Goal: Task Accomplishment & Management: Manage account settings

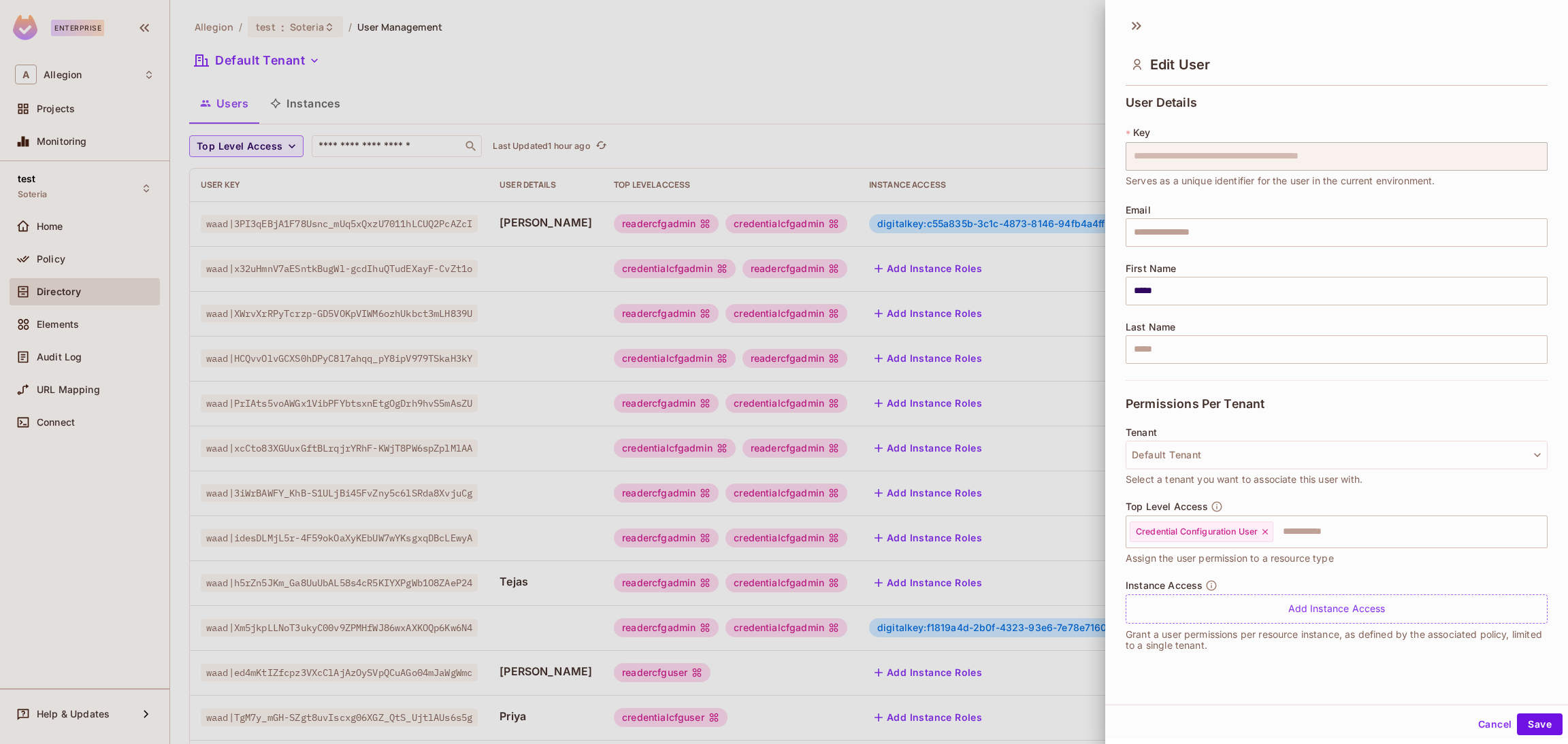
scroll to position [235, 0]
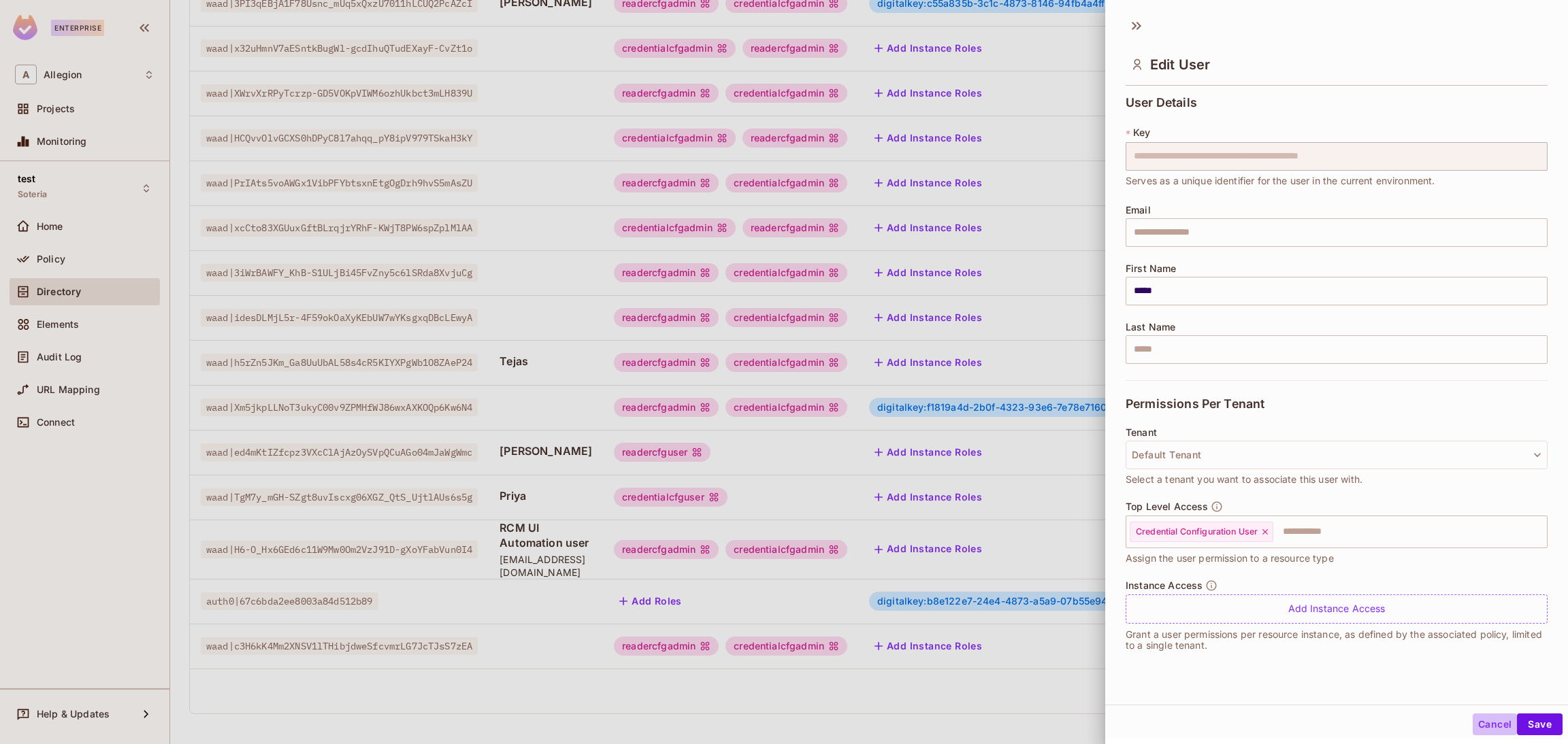
click at [1489, 723] on button "Cancel" at bounding box center [1494, 724] width 45 height 22
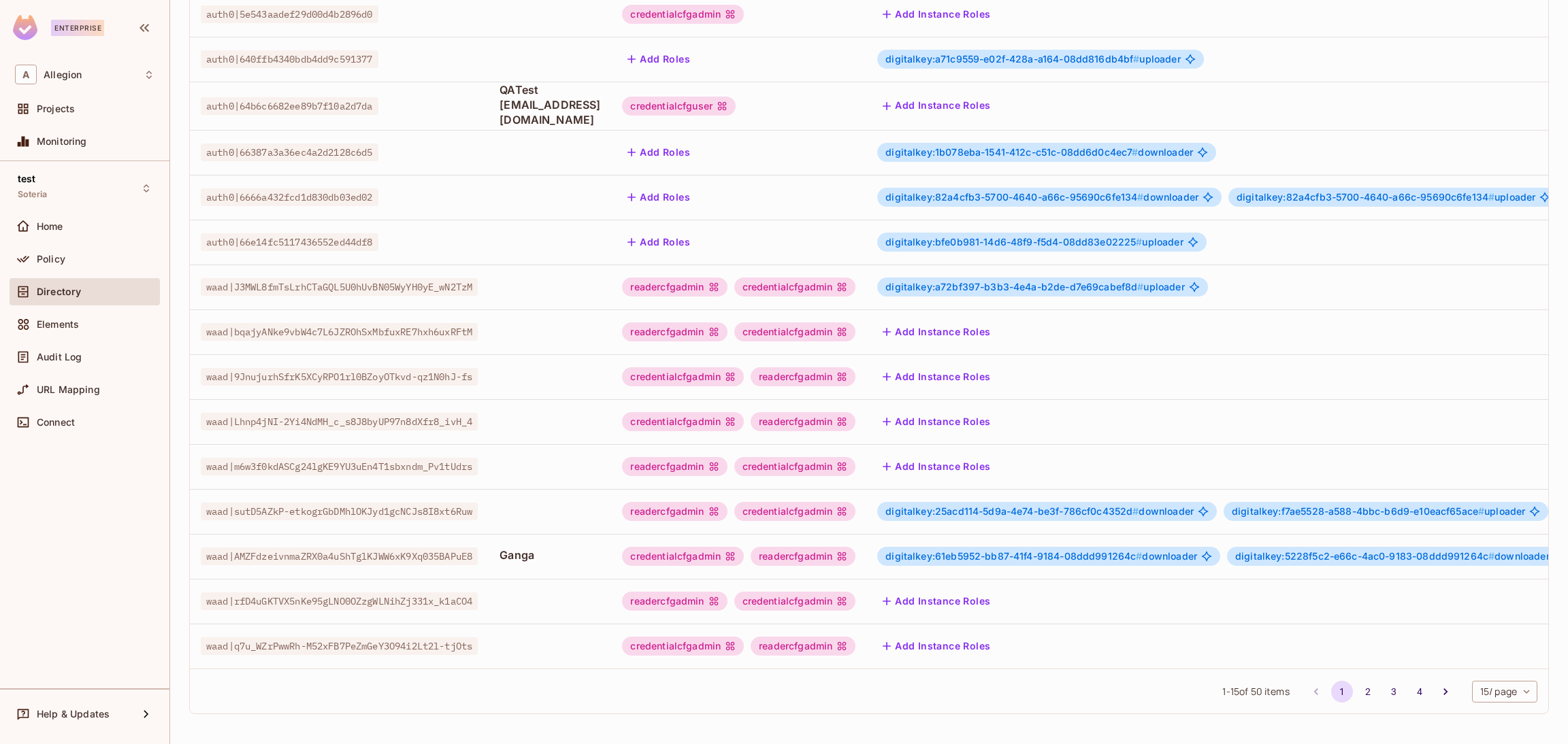
scroll to position [222, 0]
click at [1443, 690] on icon "Go to next page" at bounding box center [1445, 691] width 4 height 6
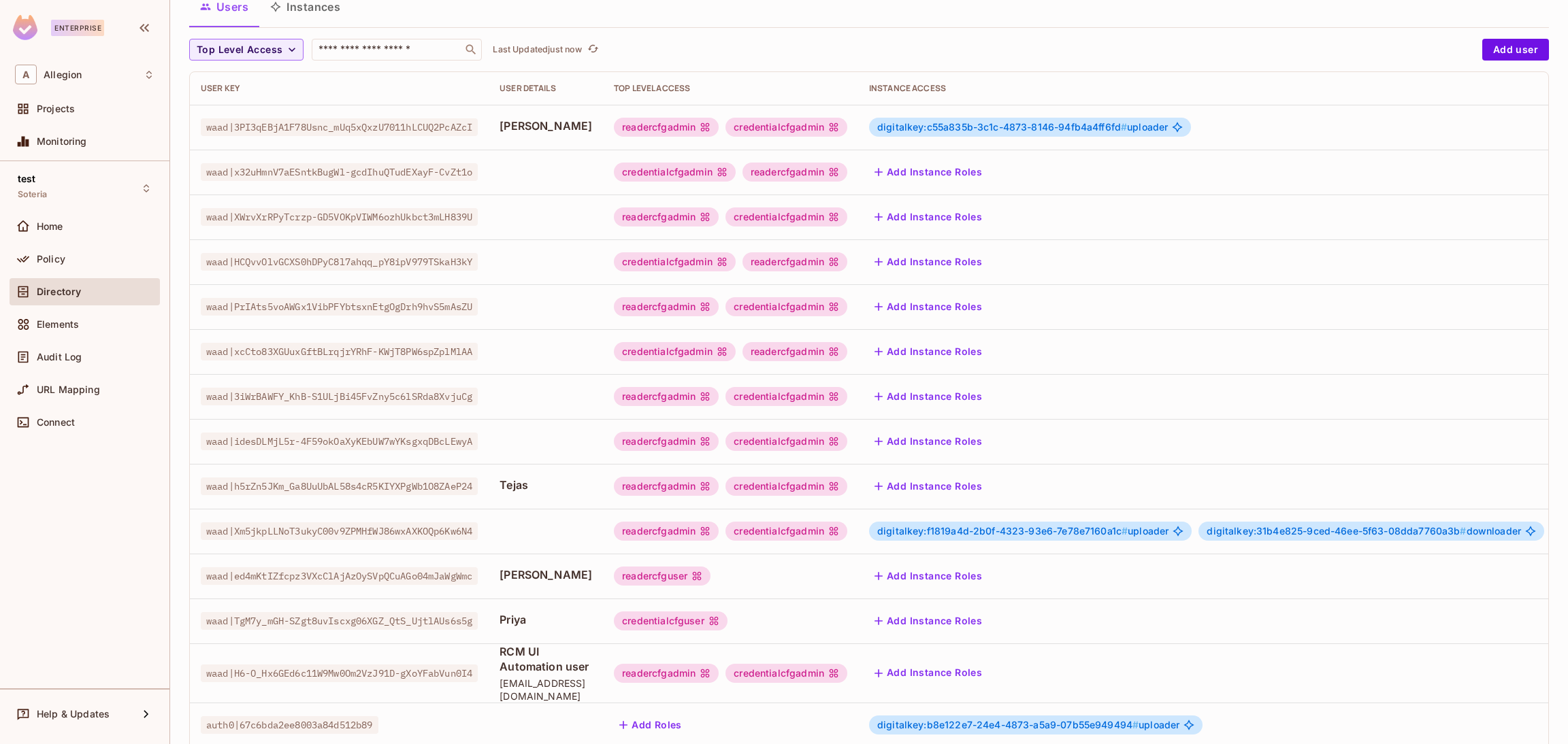
scroll to position [235, 0]
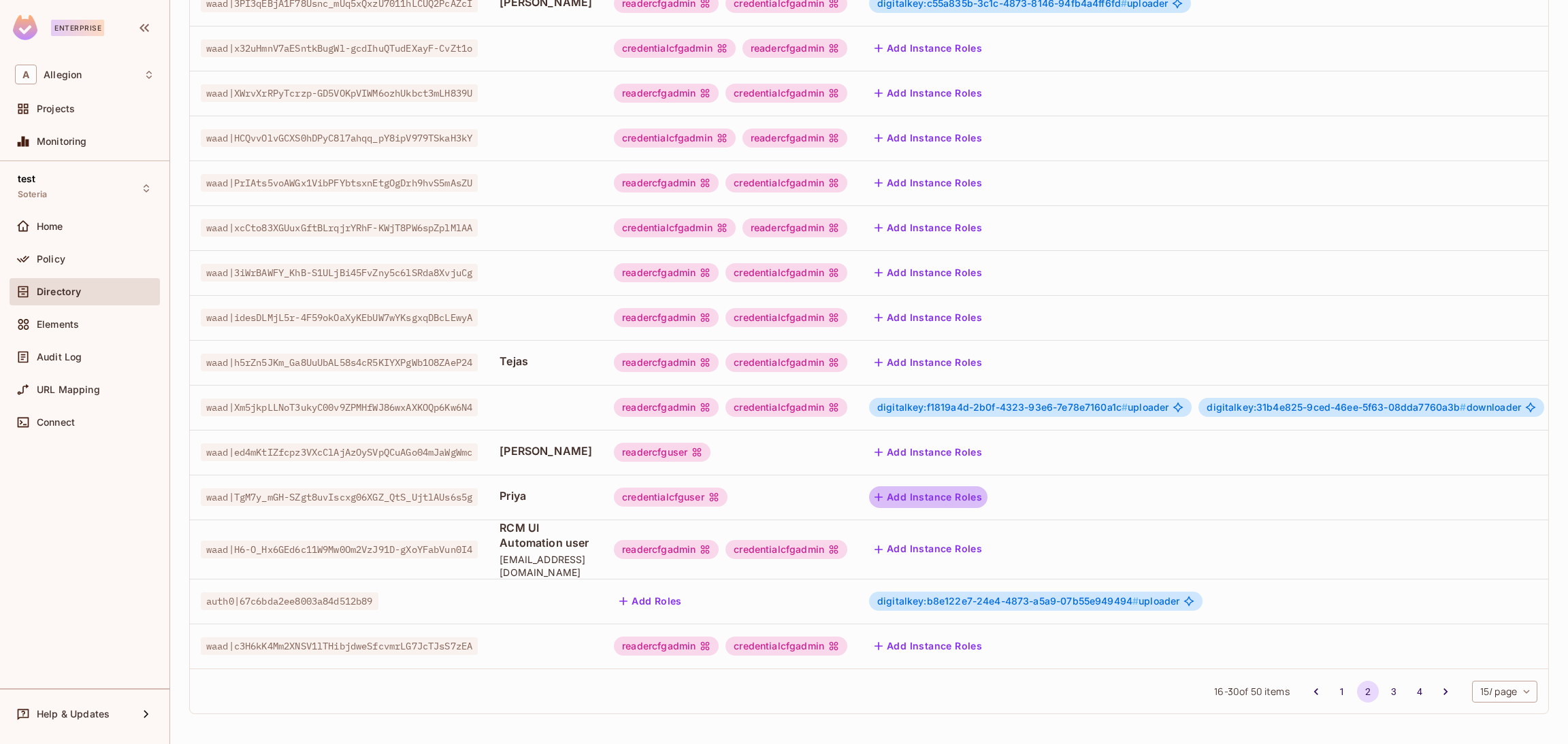
click at [947, 486] on button "Add Instance Roles" at bounding box center [928, 497] width 118 height 22
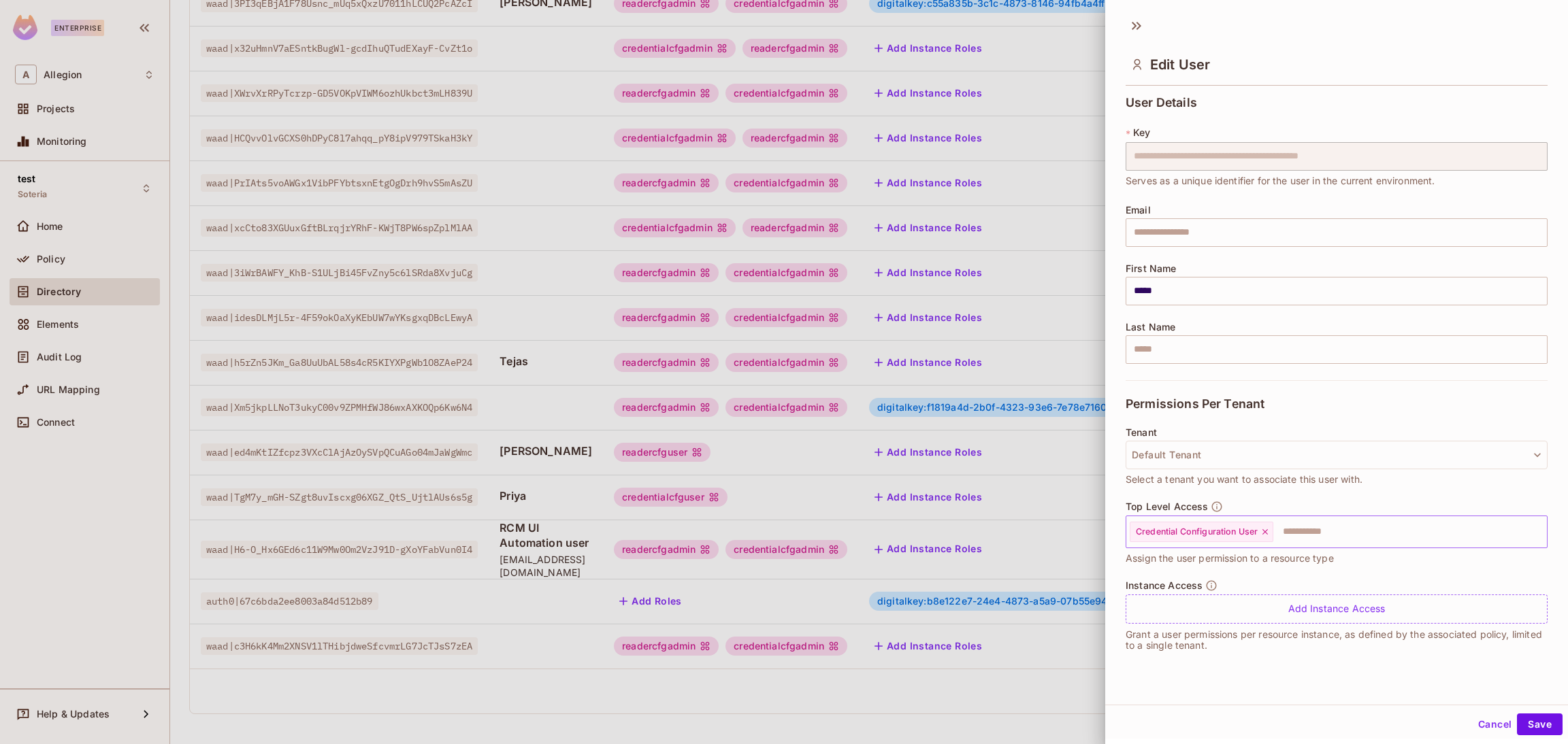
click at [1273, 530] on div "Credential Configuration User" at bounding box center [1201, 532] width 144 height 20
click at [1267, 532] on icon at bounding box center [1265, 532] width 6 height 6
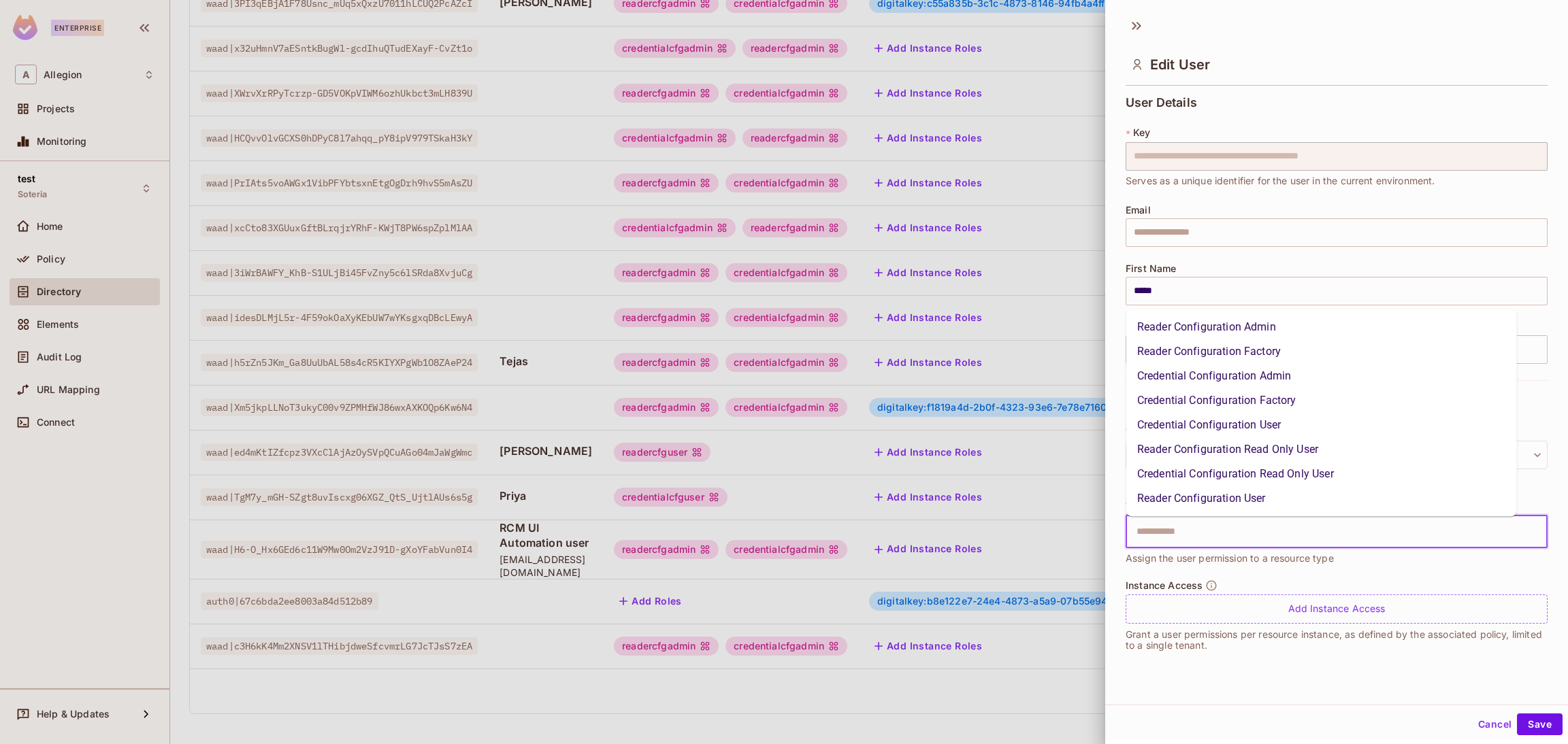
click at [1267, 532] on input "text" at bounding box center [1325, 532] width 392 height 28
click at [1250, 473] on li "Credential Configuration Read Only User" at bounding box center [1322, 474] width 391 height 24
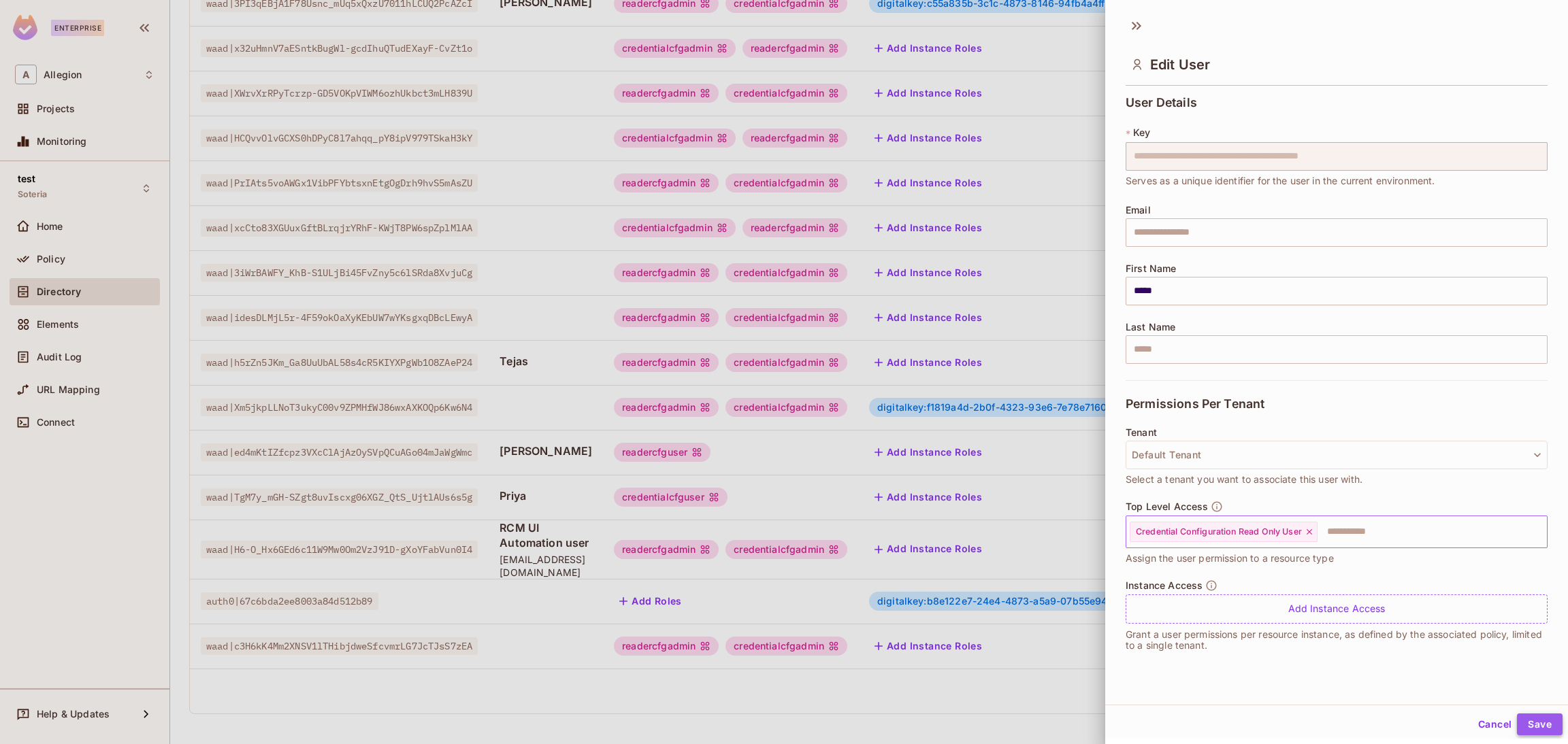
click at [1523, 718] on button "Save" at bounding box center [1540, 724] width 45 height 22
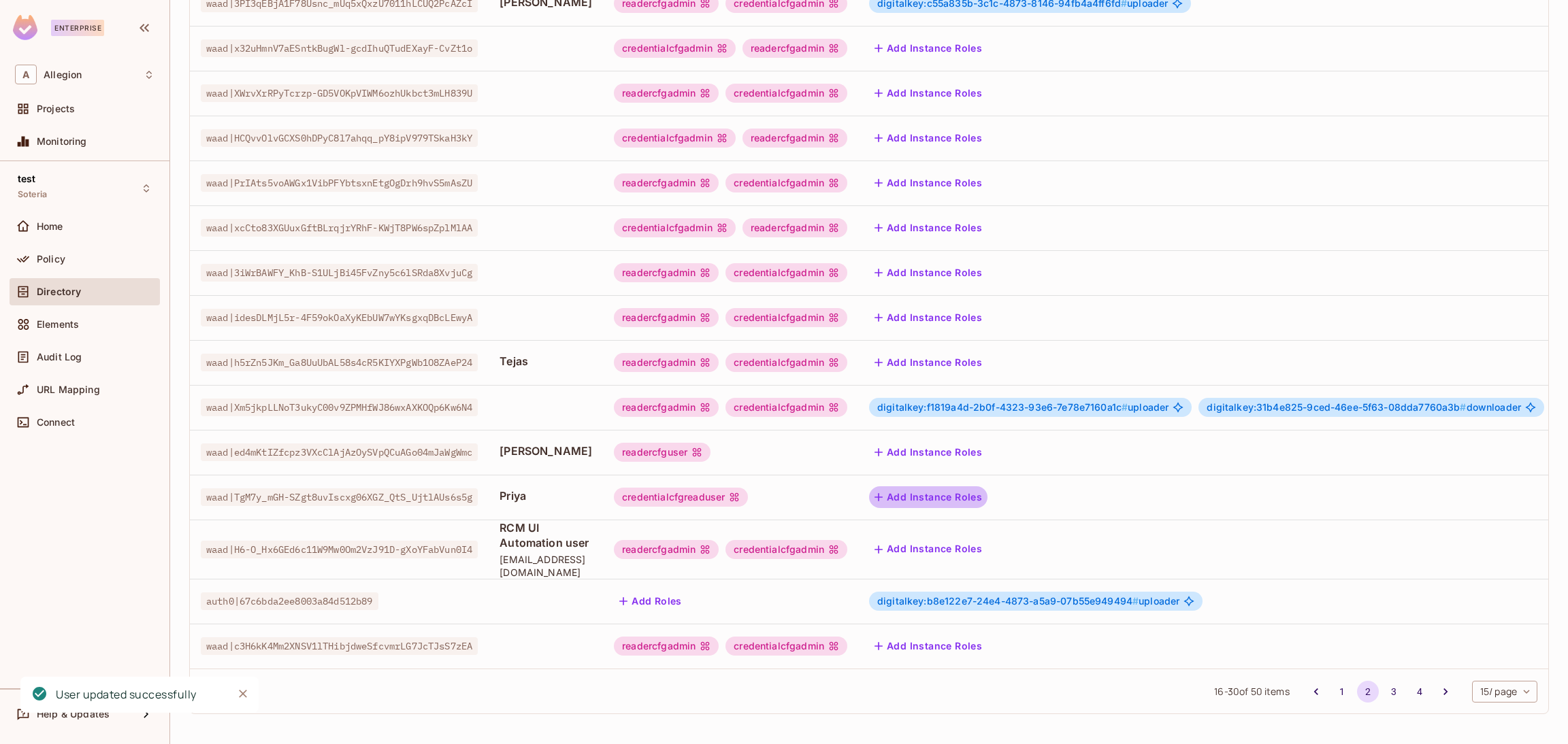
click at [987, 486] on button "Add Instance Roles" at bounding box center [928, 497] width 118 height 22
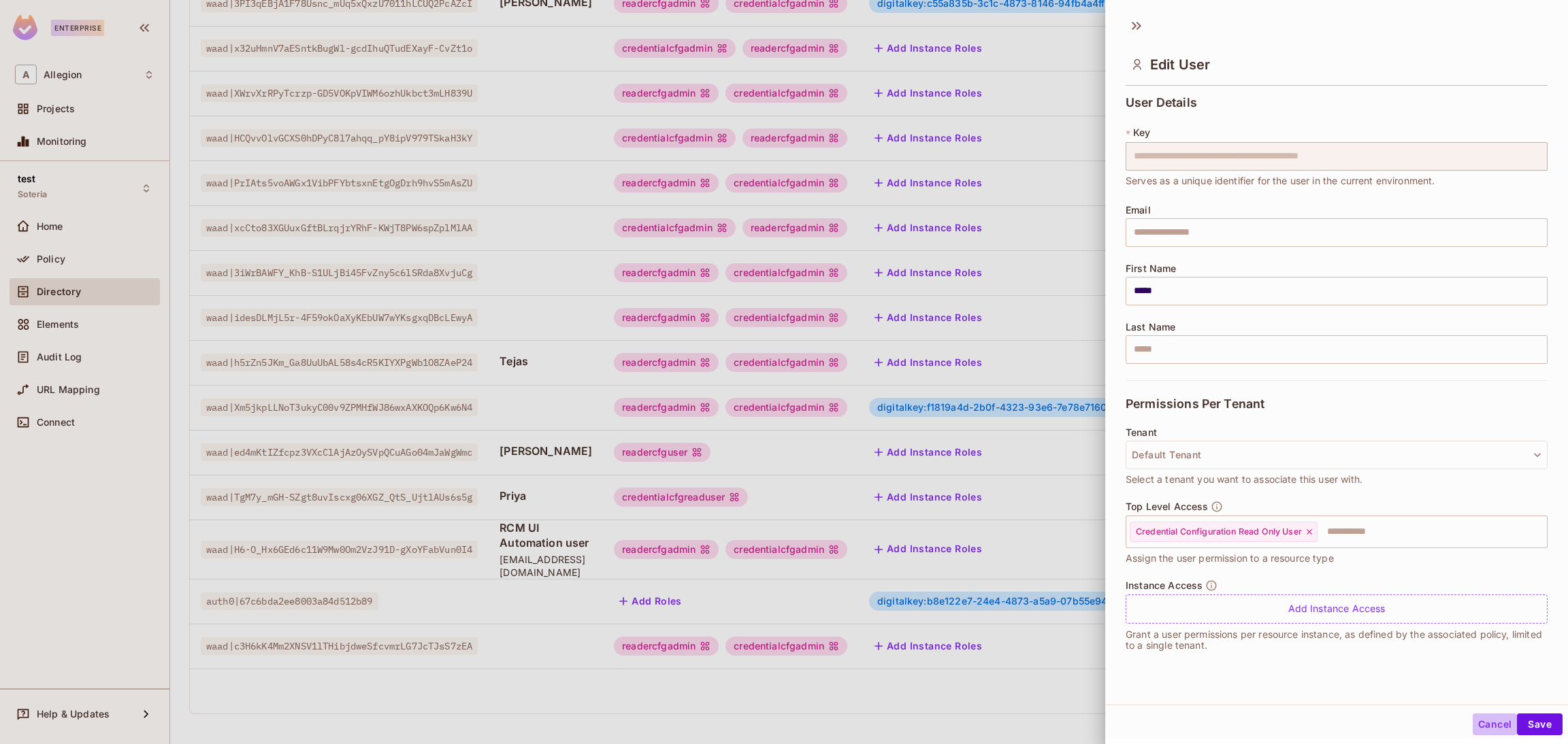
click at [1472, 725] on button "Cancel" at bounding box center [1494, 724] width 45 height 22
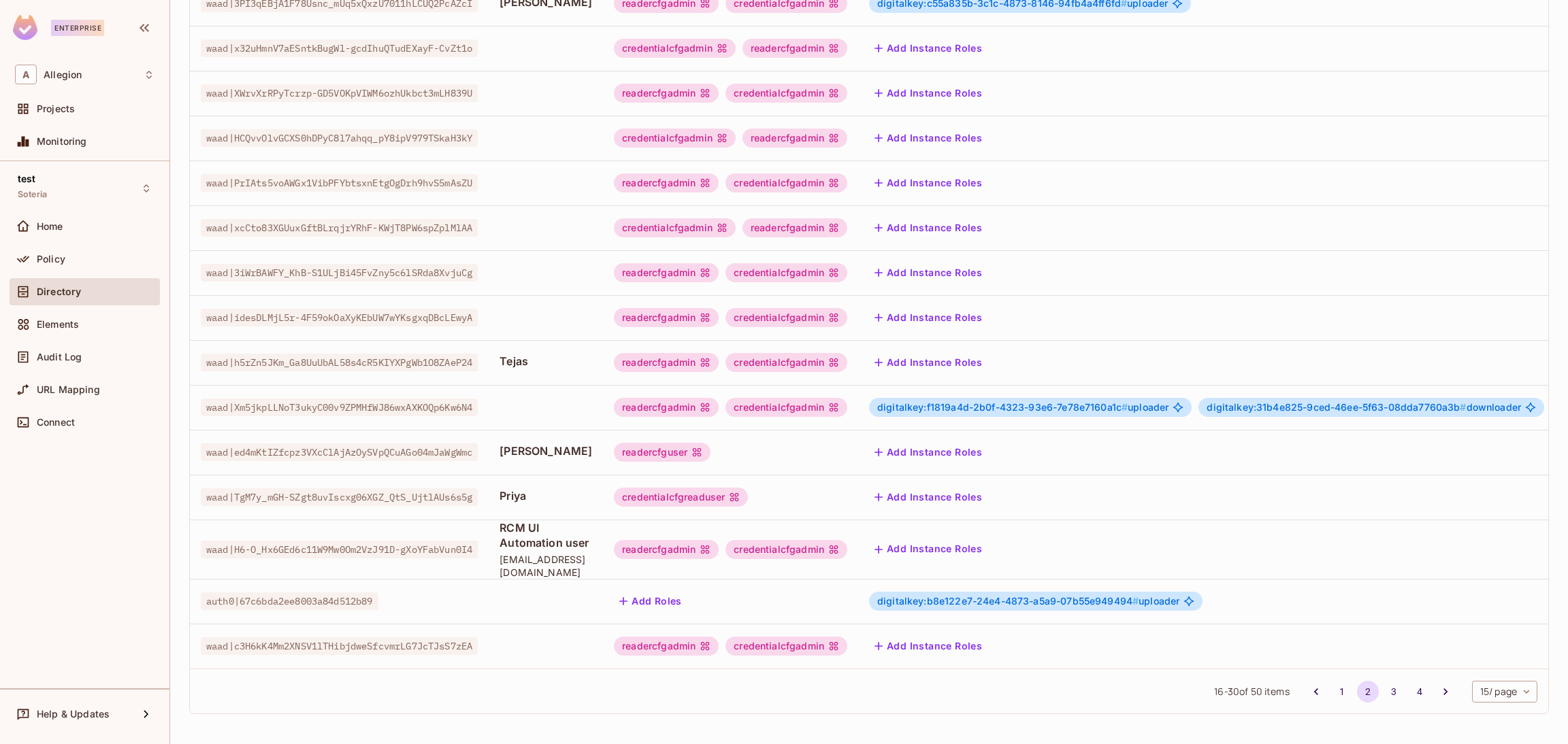
click at [933, 486] on button "Add Instance Roles" at bounding box center [928, 497] width 118 height 22
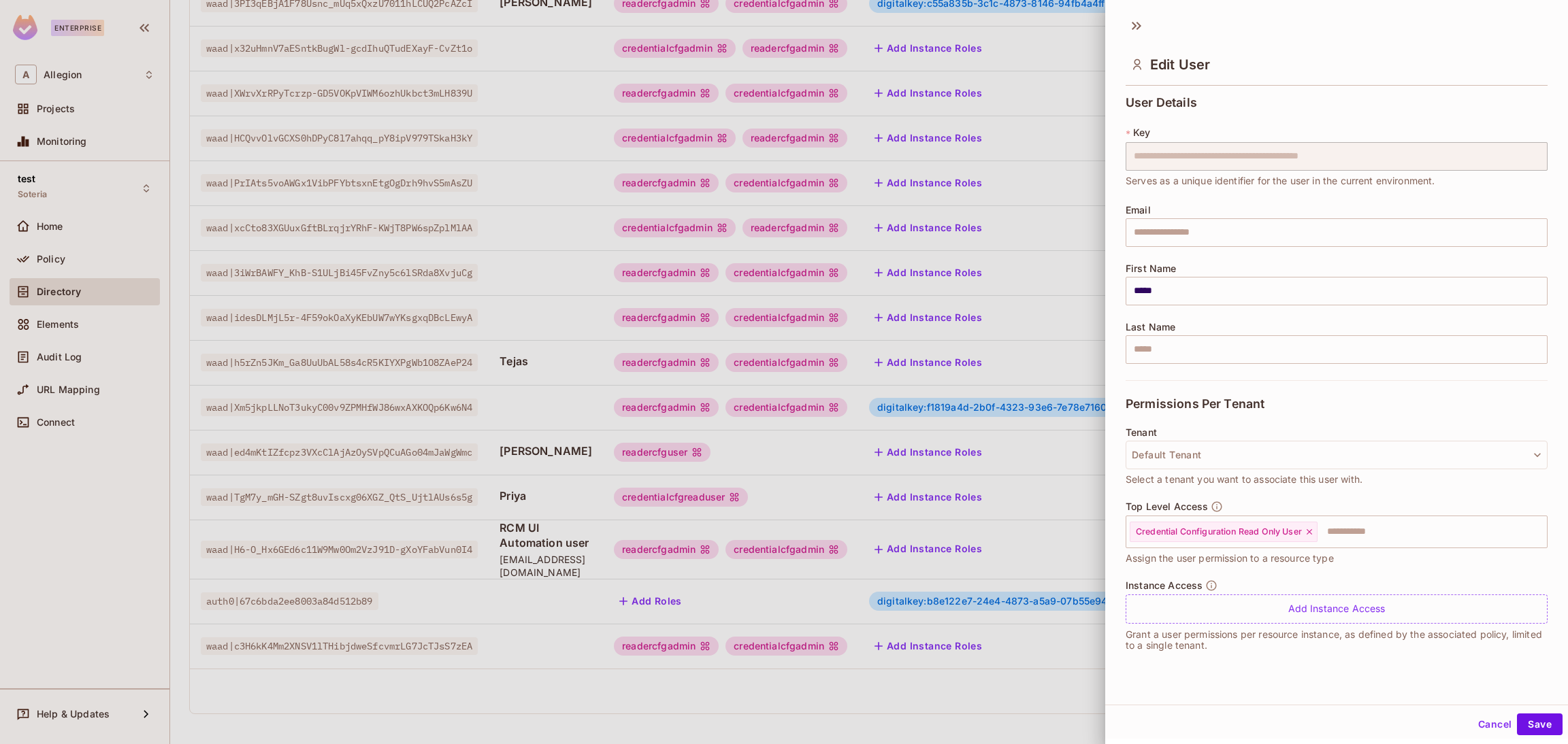
click at [1472, 722] on button "Cancel" at bounding box center [1494, 724] width 45 height 22
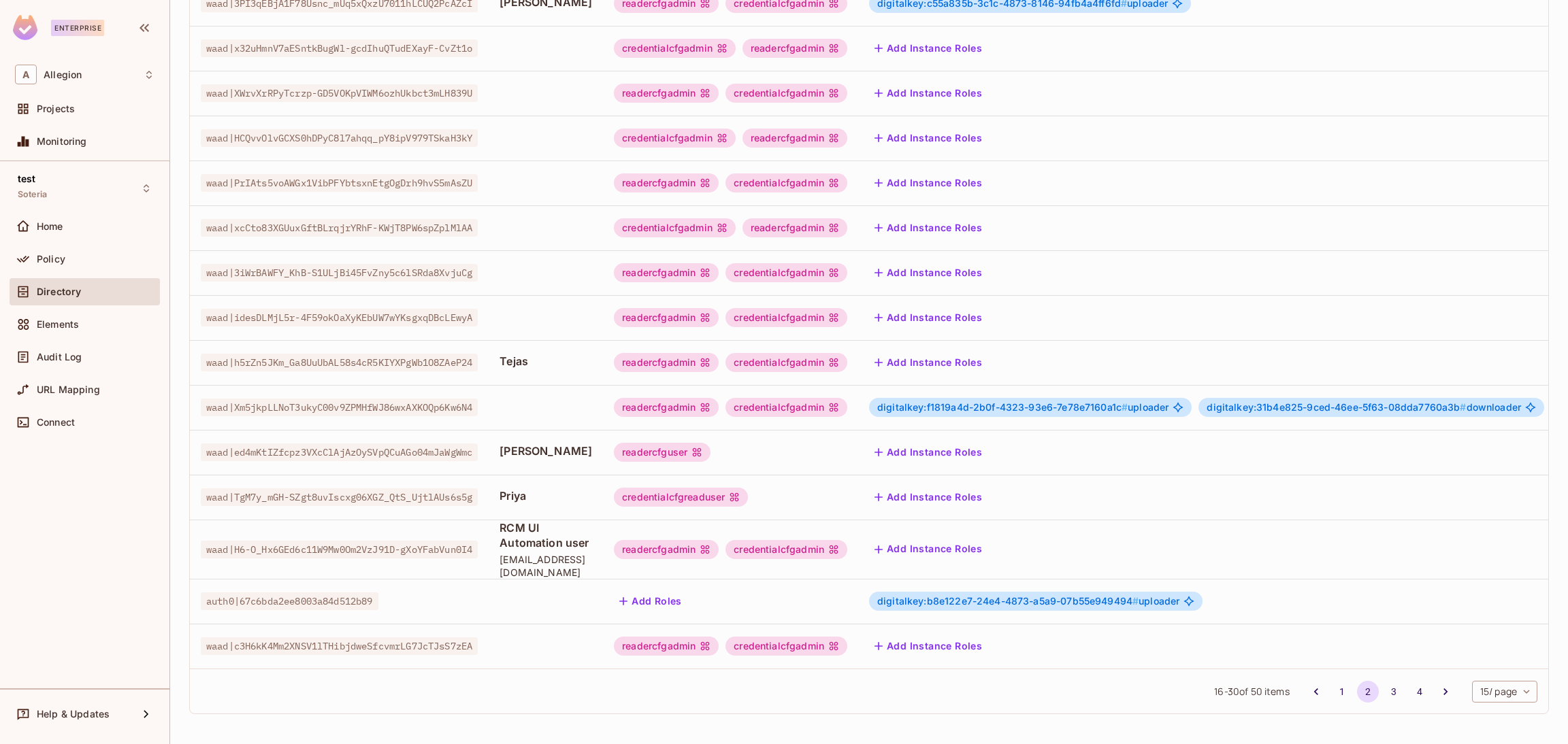
click at [985, 486] on button "Add Instance Roles" at bounding box center [928, 497] width 118 height 22
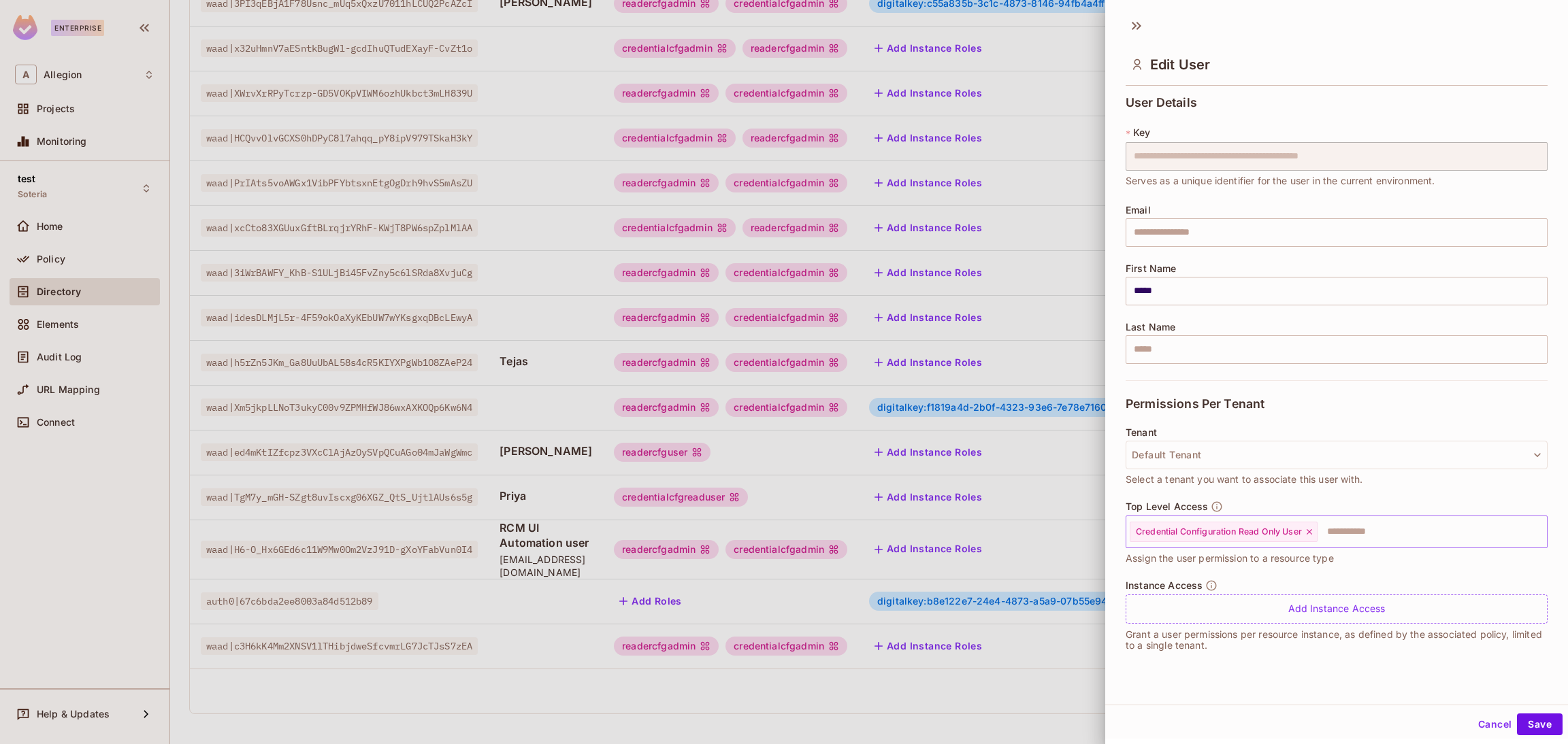
click at [1312, 530] on icon at bounding box center [1309, 532] width 10 height 10
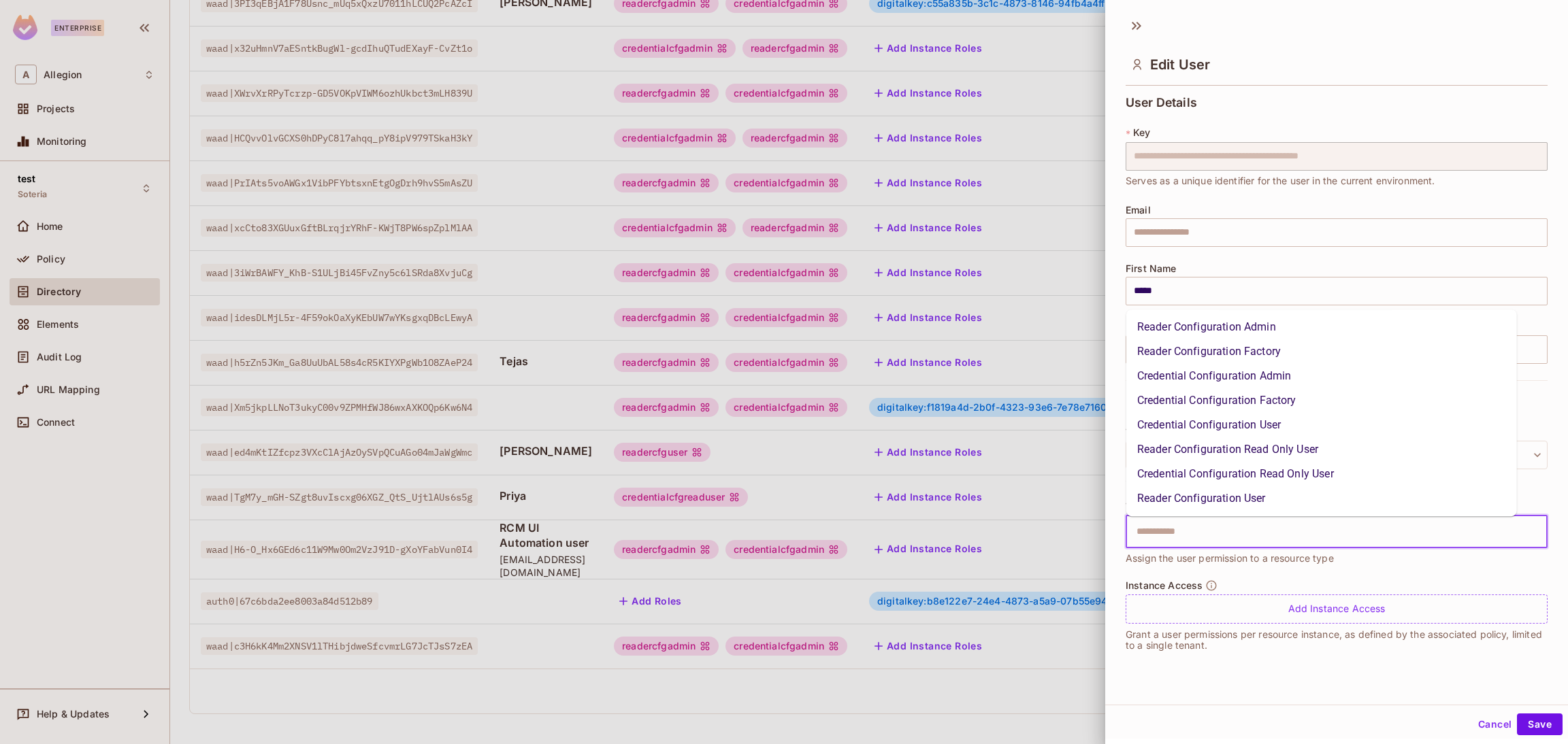
click at [1312, 530] on input "text" at bounding box center [1325, 532] width 392 height 28
click at [1252, 449] on li "Reader Configuration Read Only User" at bounding box center [1322, 450] width 391 height 24
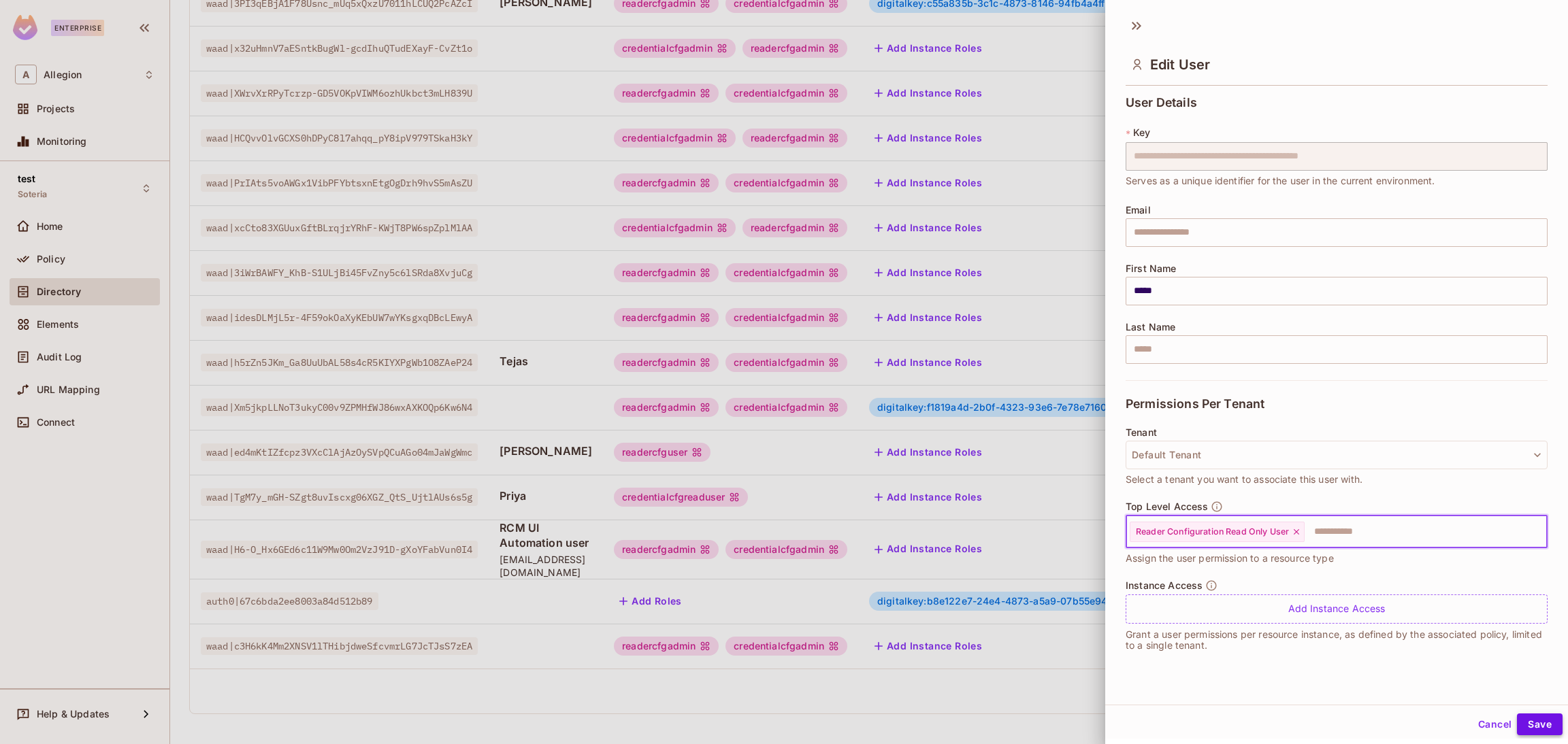
click at [1520, 719] on button "Save" at bounding box center [1540, 724] width 45 height 22
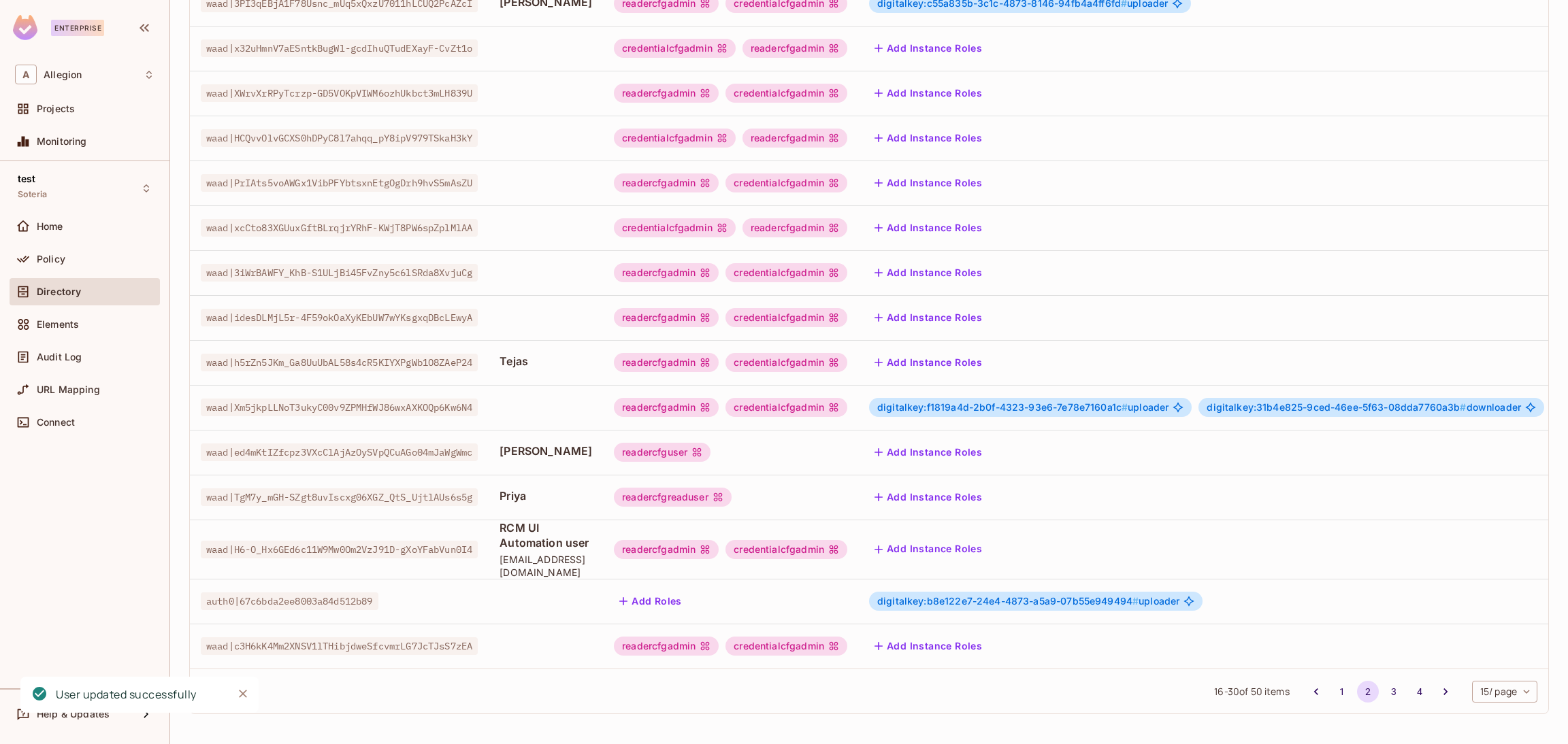
click at [959, 486] on button "Add Instance Roles" at bounding box center [928, 497] width 118 height 22
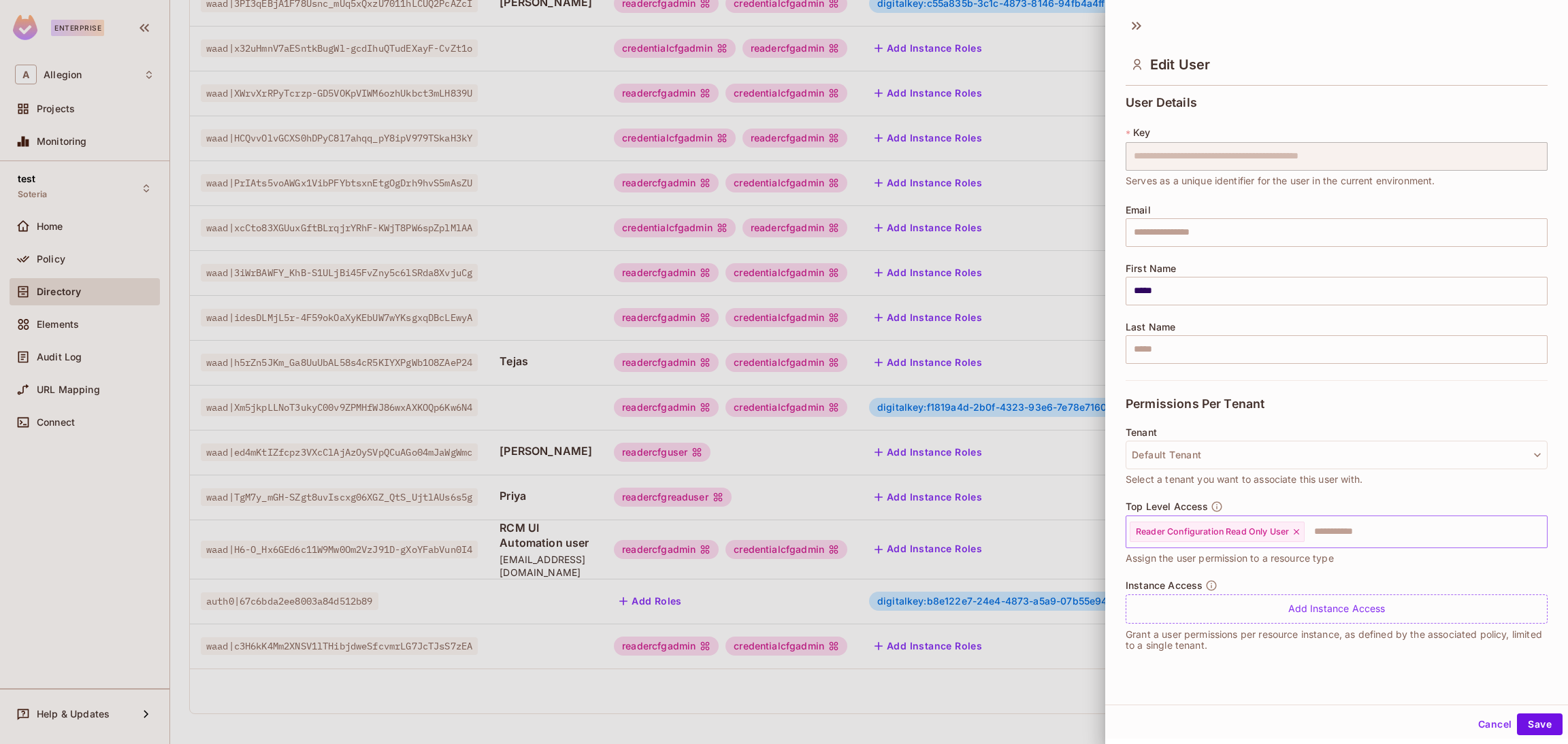
click at [1299, 528] on icon at bounding box center [1296, 532] width 10 height 10
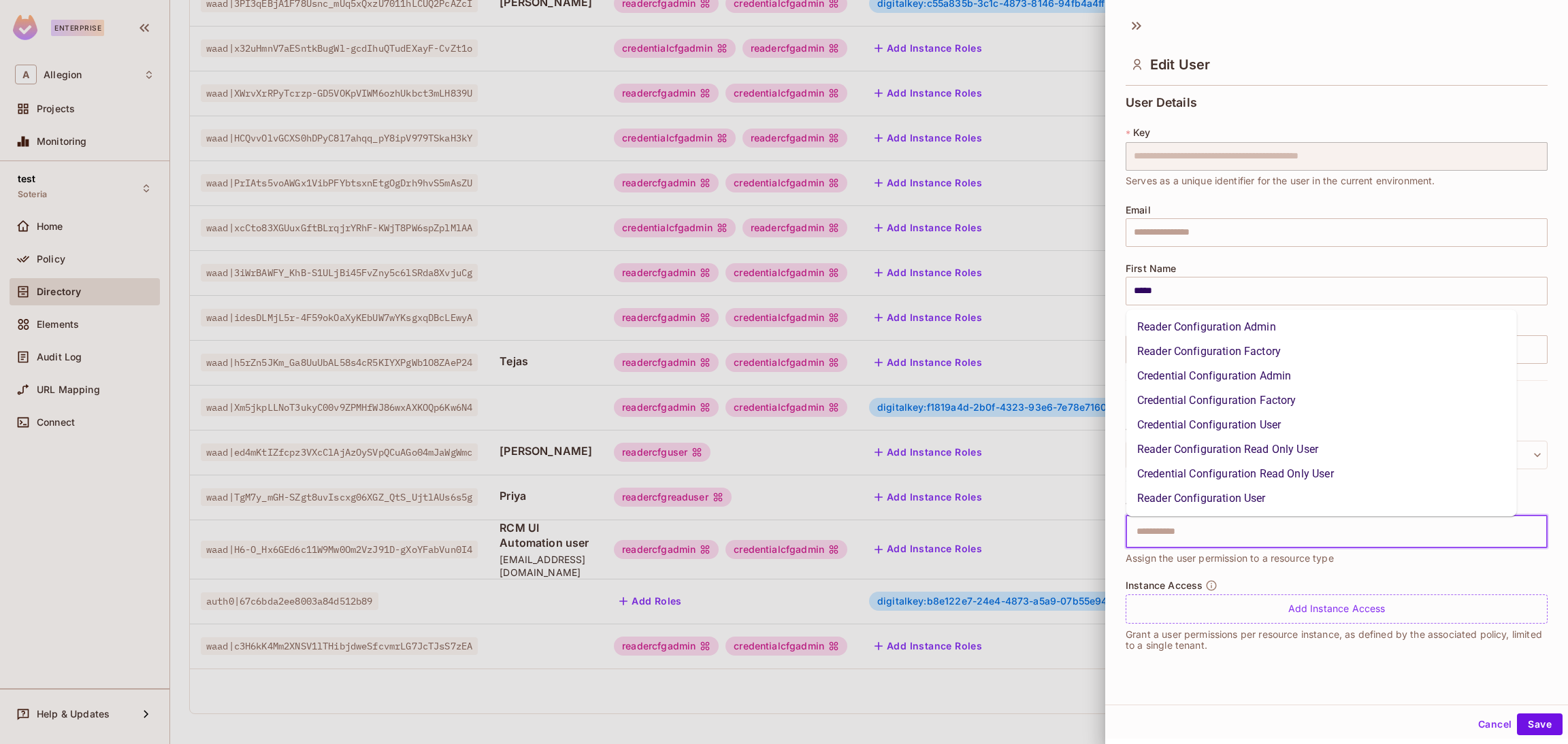
click at [1299, 528] on input "text" at bounding box center [1325, 532] width 392 height 28
click at [1256, 506] on li "Reader Configuration User" at bounding box center [1322, 498] width 391 height 24
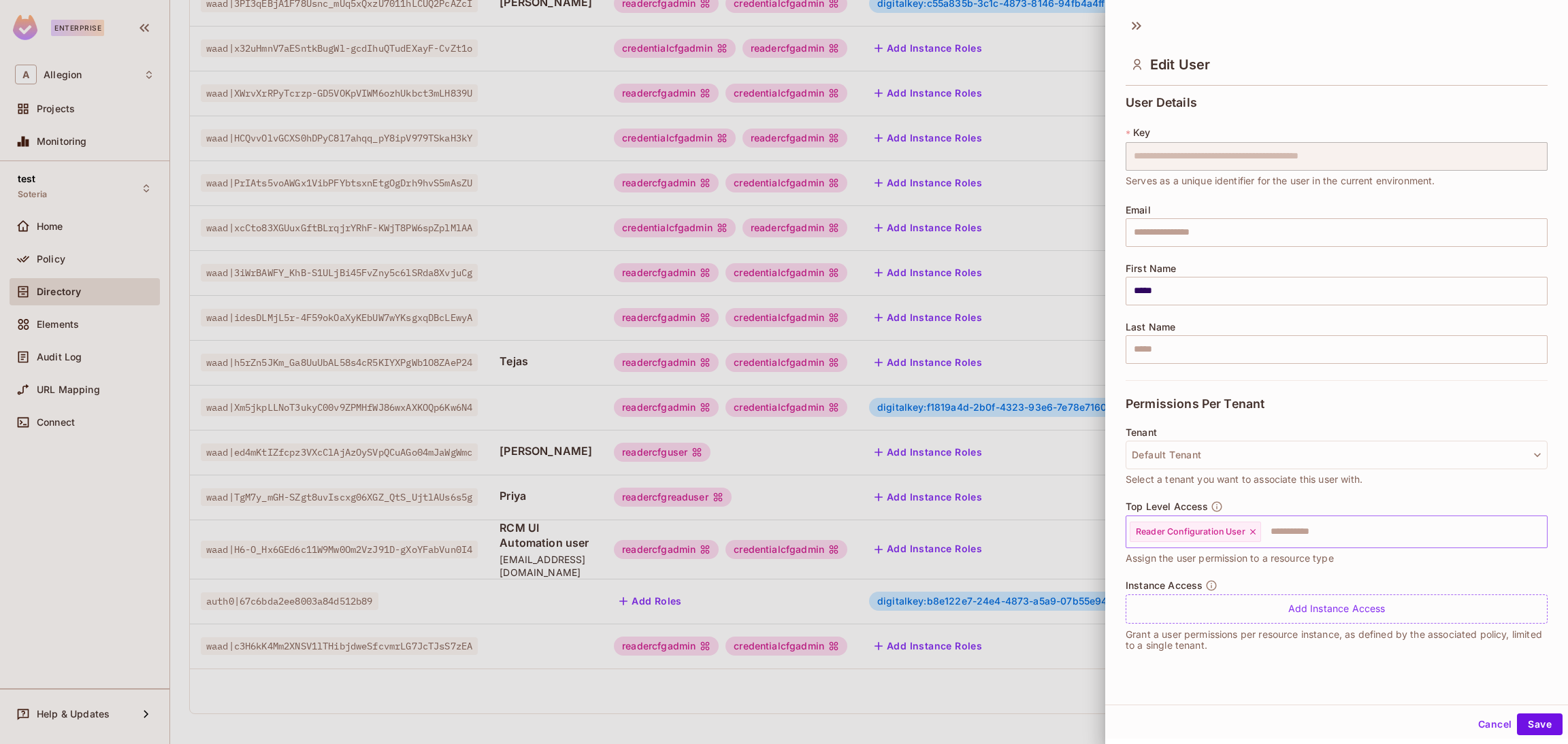
click at [1256, 504] on div "Top Level Access Reader Configuration User ​ Assign the user permission to a re…" at bounding box center [1336, 533] width 422 height 66
click at [1532, 723] on button "Save" at bounding box center [1540, 724] width 45 height 22
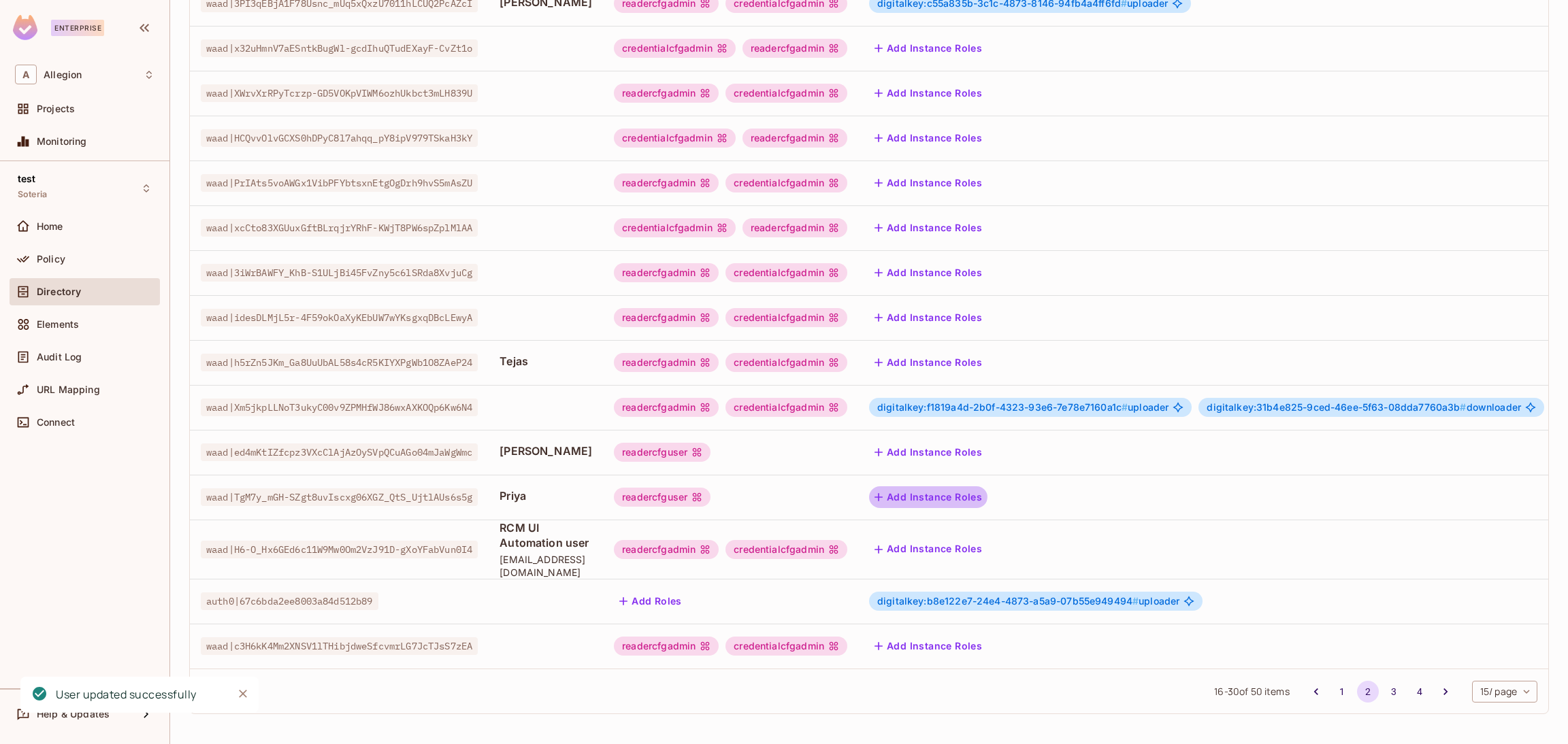
click at [948, 486] on button "Add Instance Roles" at bounding box center [928, 497] width 118 height 22
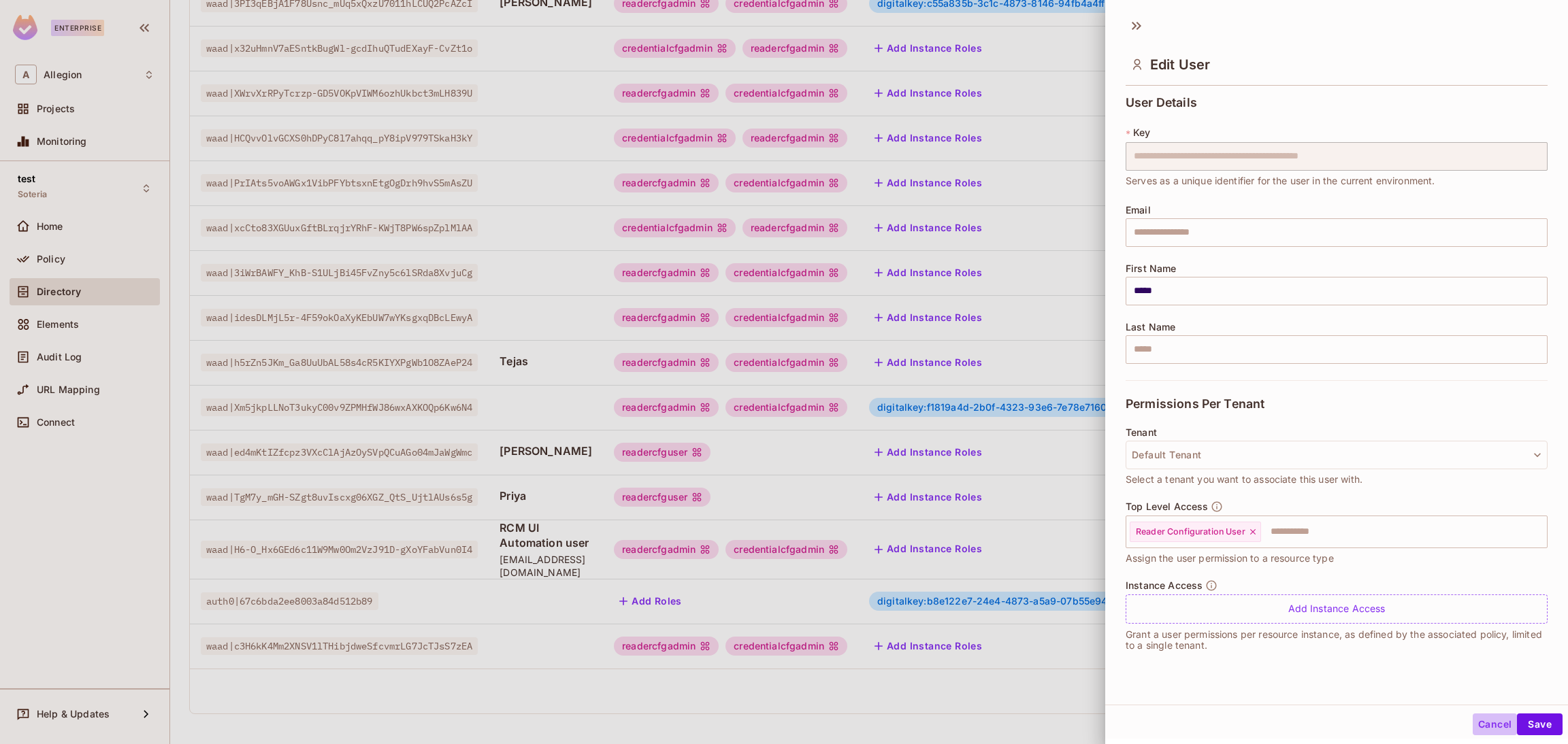
click at [1472, 722] on button "Cancel" at bounding box center [1494, 724] width 45 height 22
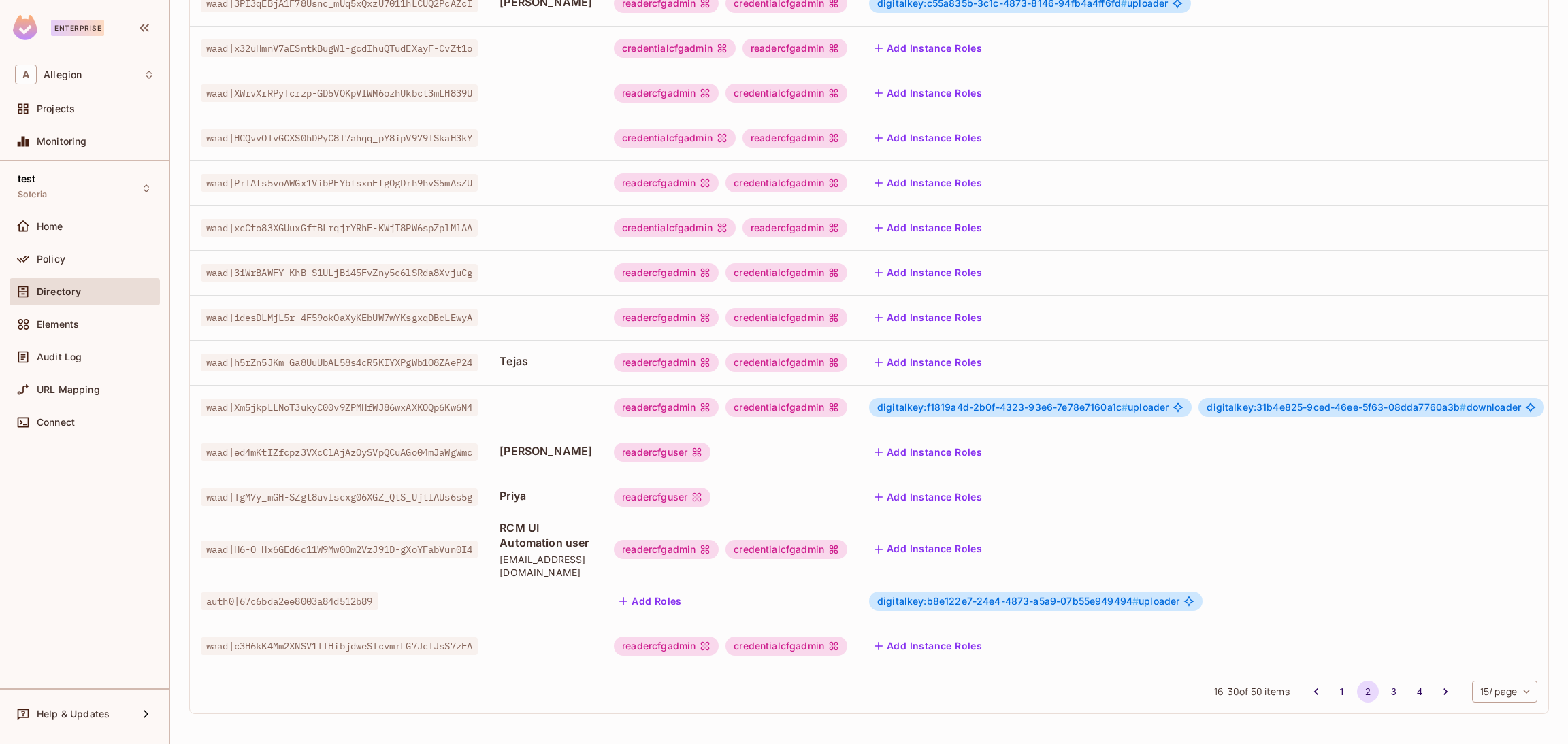
click at [987, 486] on button "Add Instance Roles" at bounding box center [928, 497] width 118 height 22
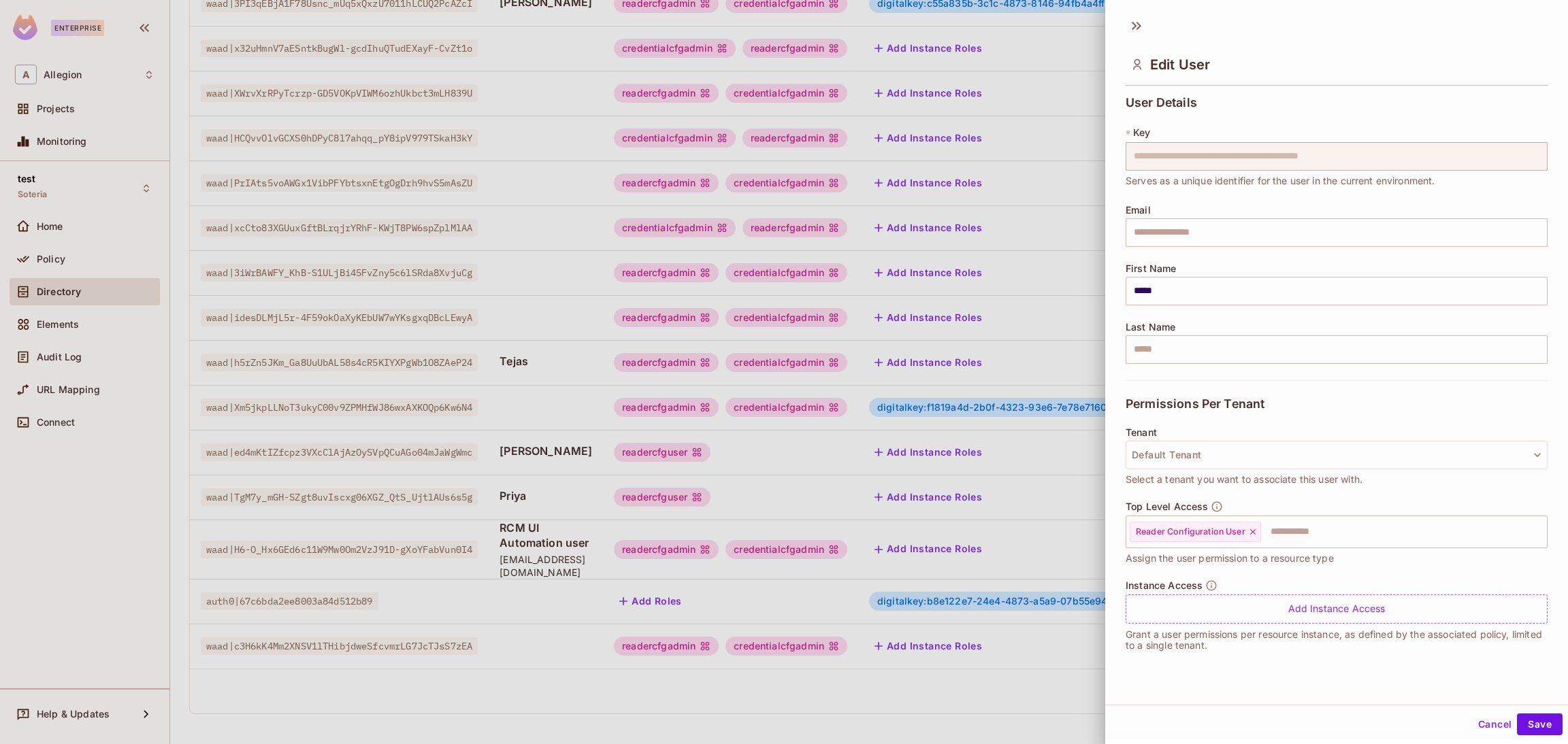
click at [1484, 719] on button "Cancel" at bounding box center [1494, 724] width 45 height 22
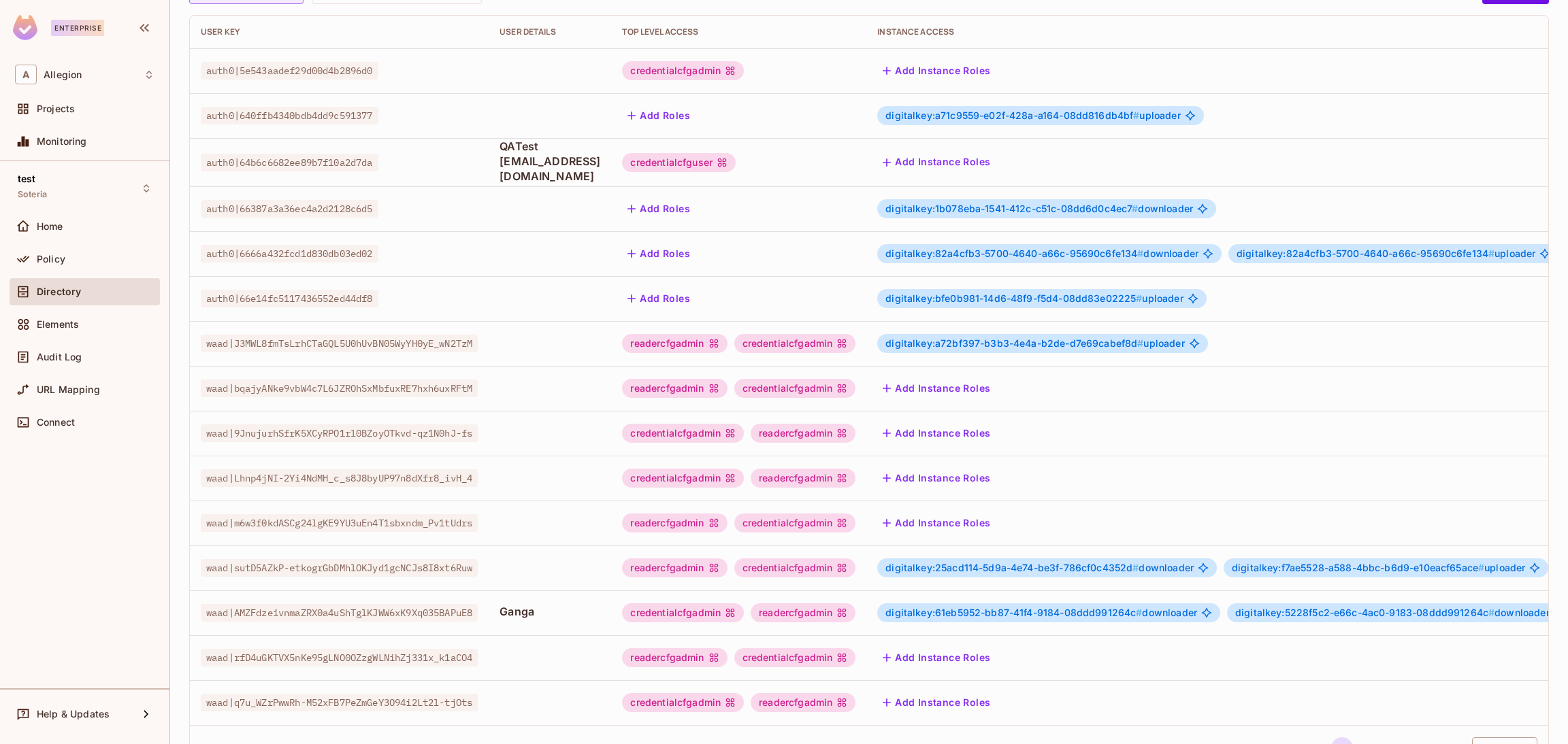
scroll to position [222, 0]
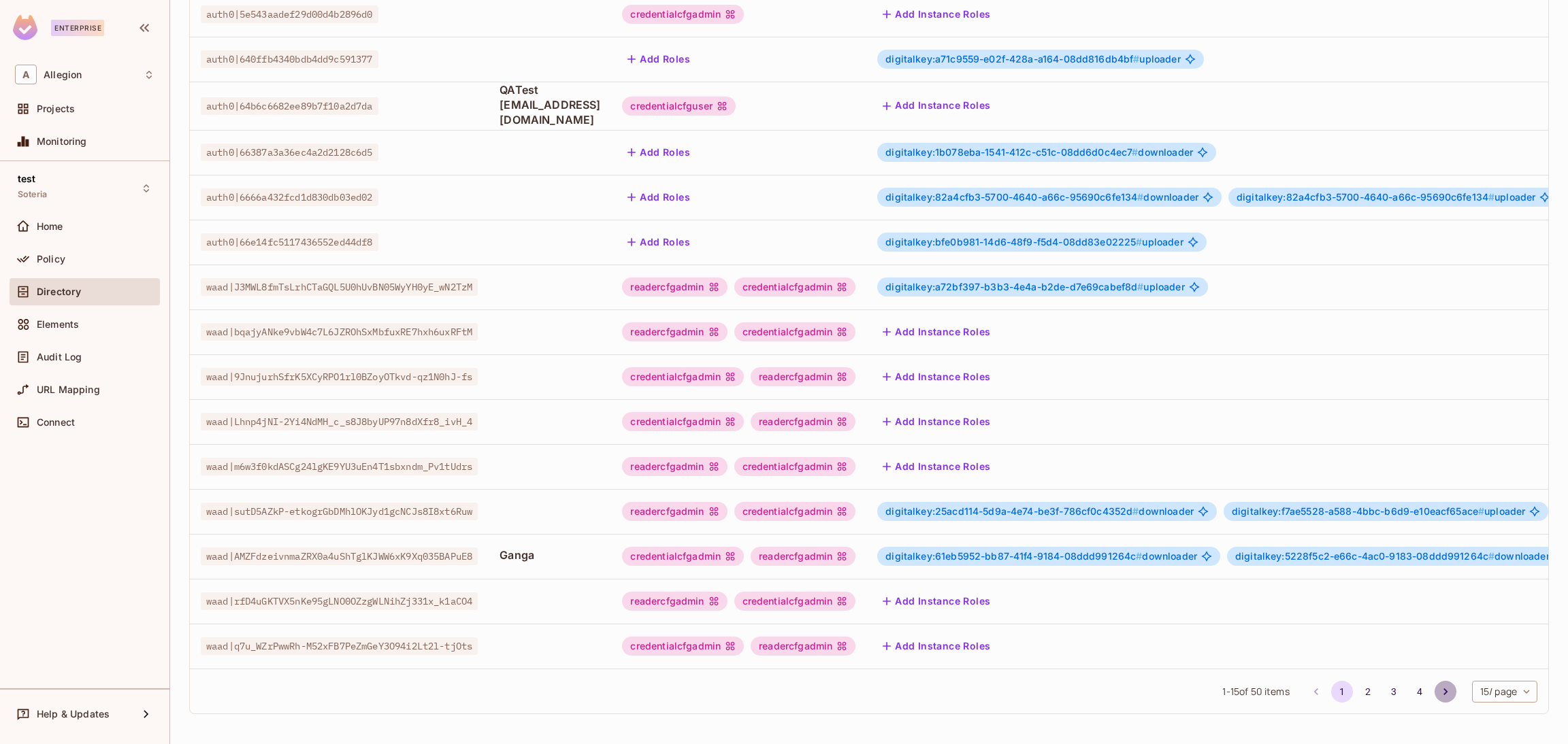
click at [1438, 688] on icon "Go to next page" at bounding box center [1445, 691] width 14 height 14
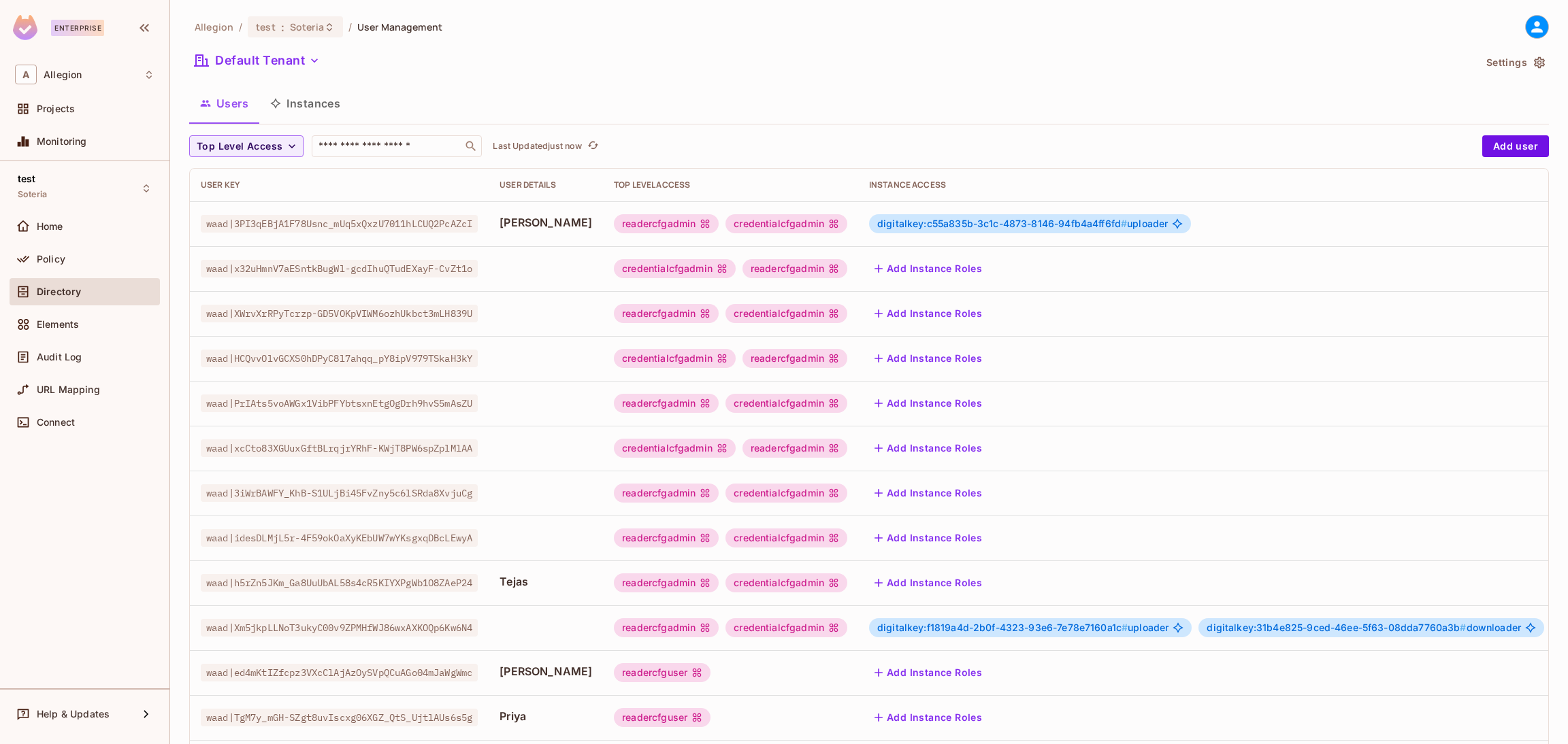
scroll to position [235, 0]
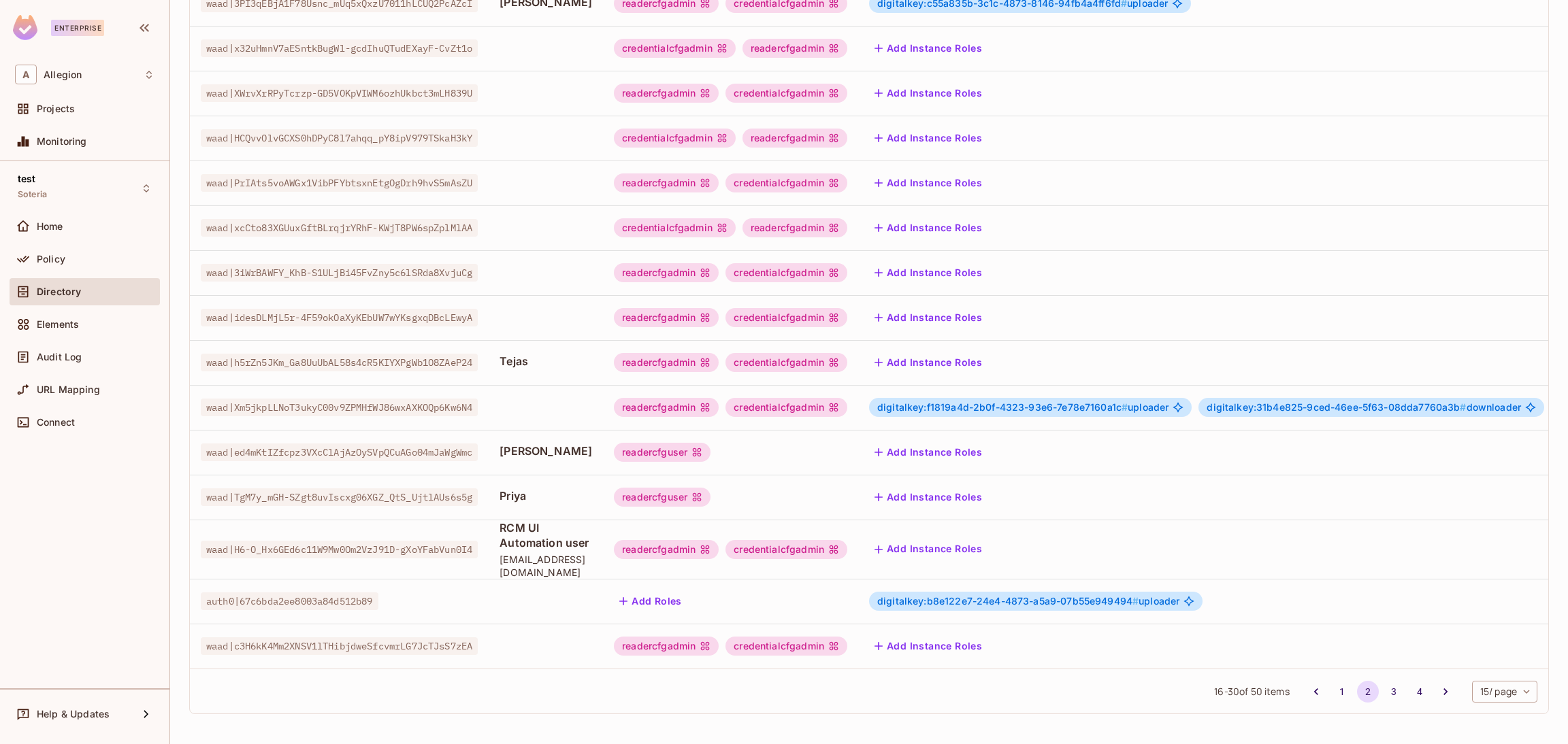
click at [948, 486] on button "Add Instance Roles" at bounding box center [928, 497] width 118 height 22
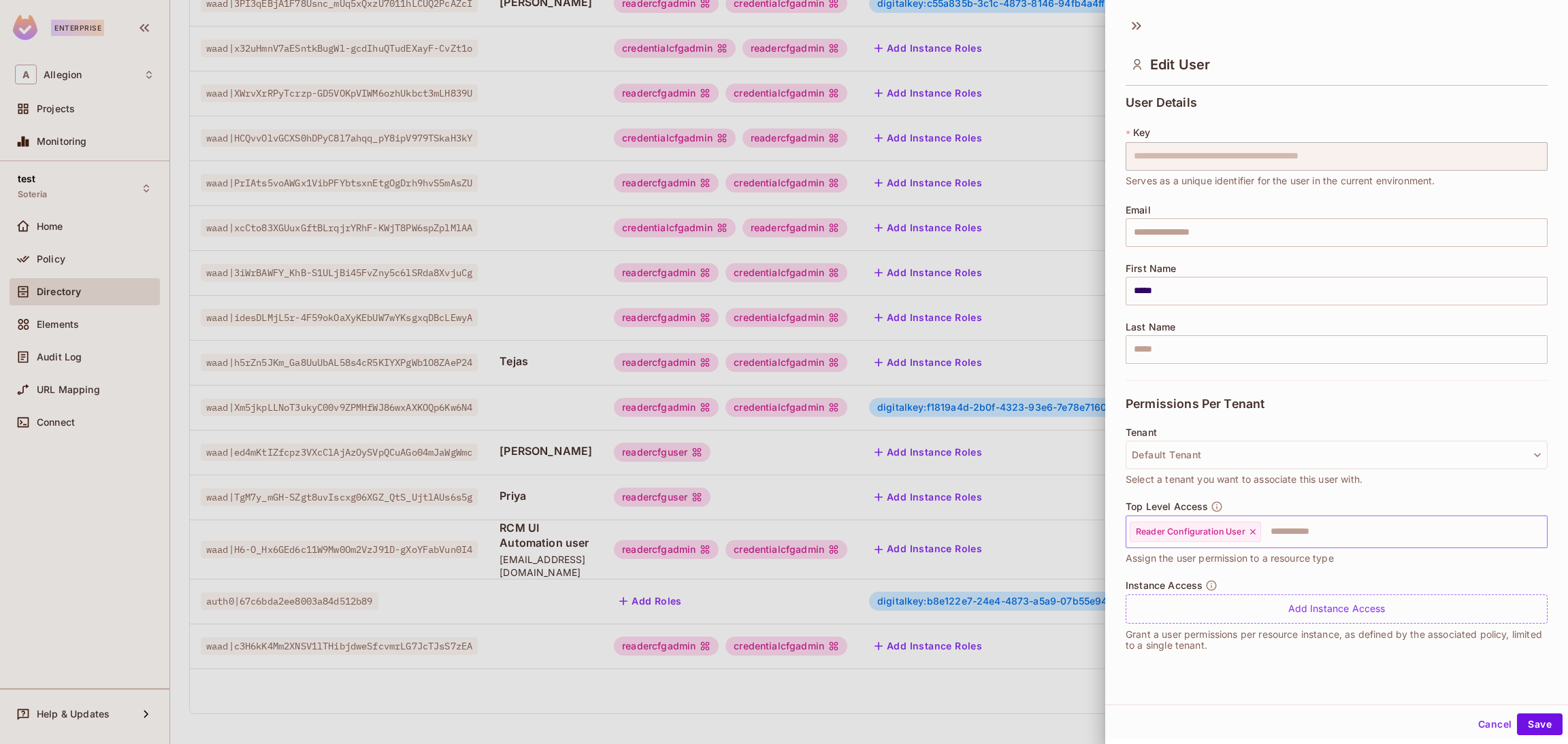
click at [1256, 532] on icon at bounding box center [1253, 532] width 10 height 10
click at [1472, 720] on button "Cancel" at bounding box center [1494, 724] width 45 height 22
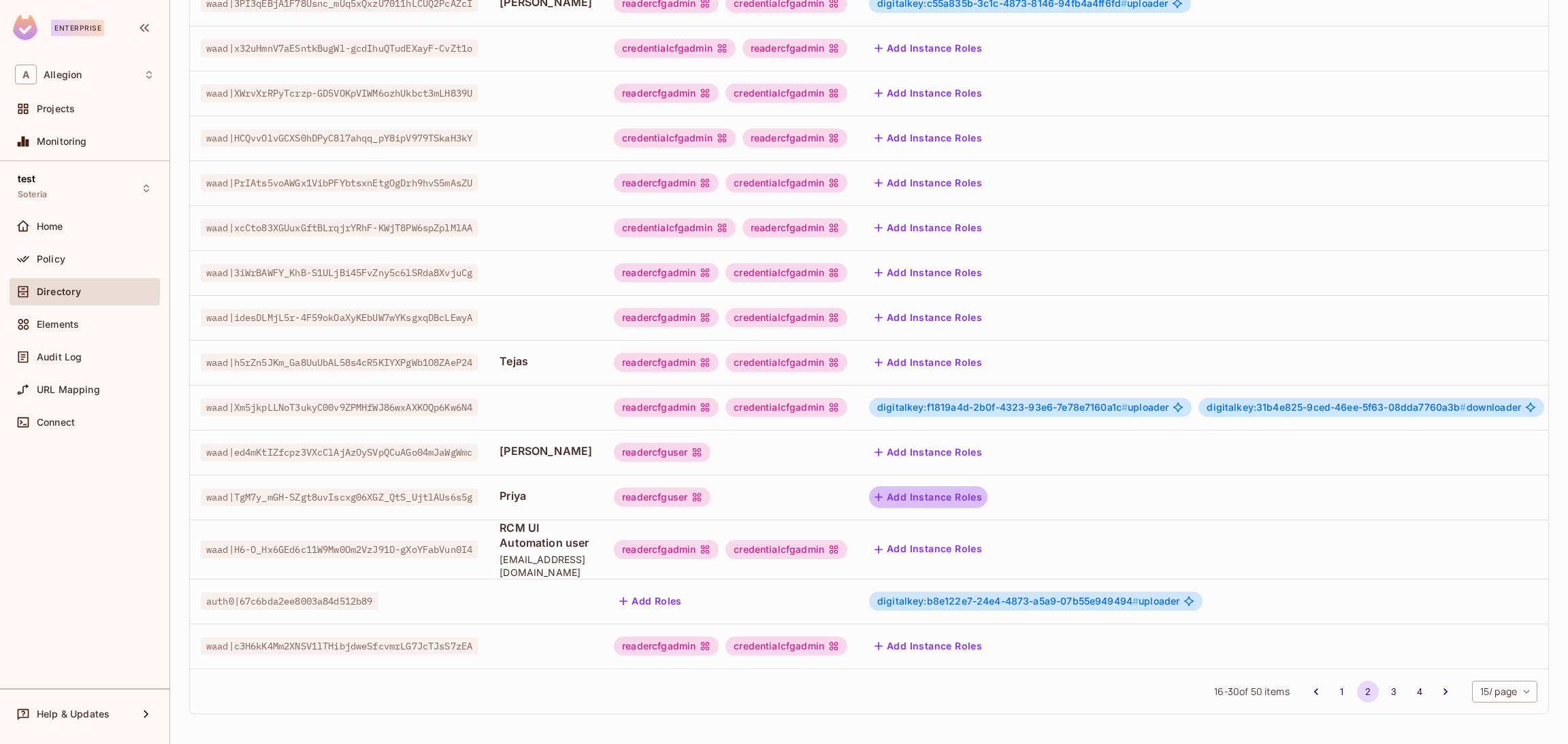
click at [970, 486] on button "Add Instance Roles" at bounding box center [928, 497] width 118 height 22
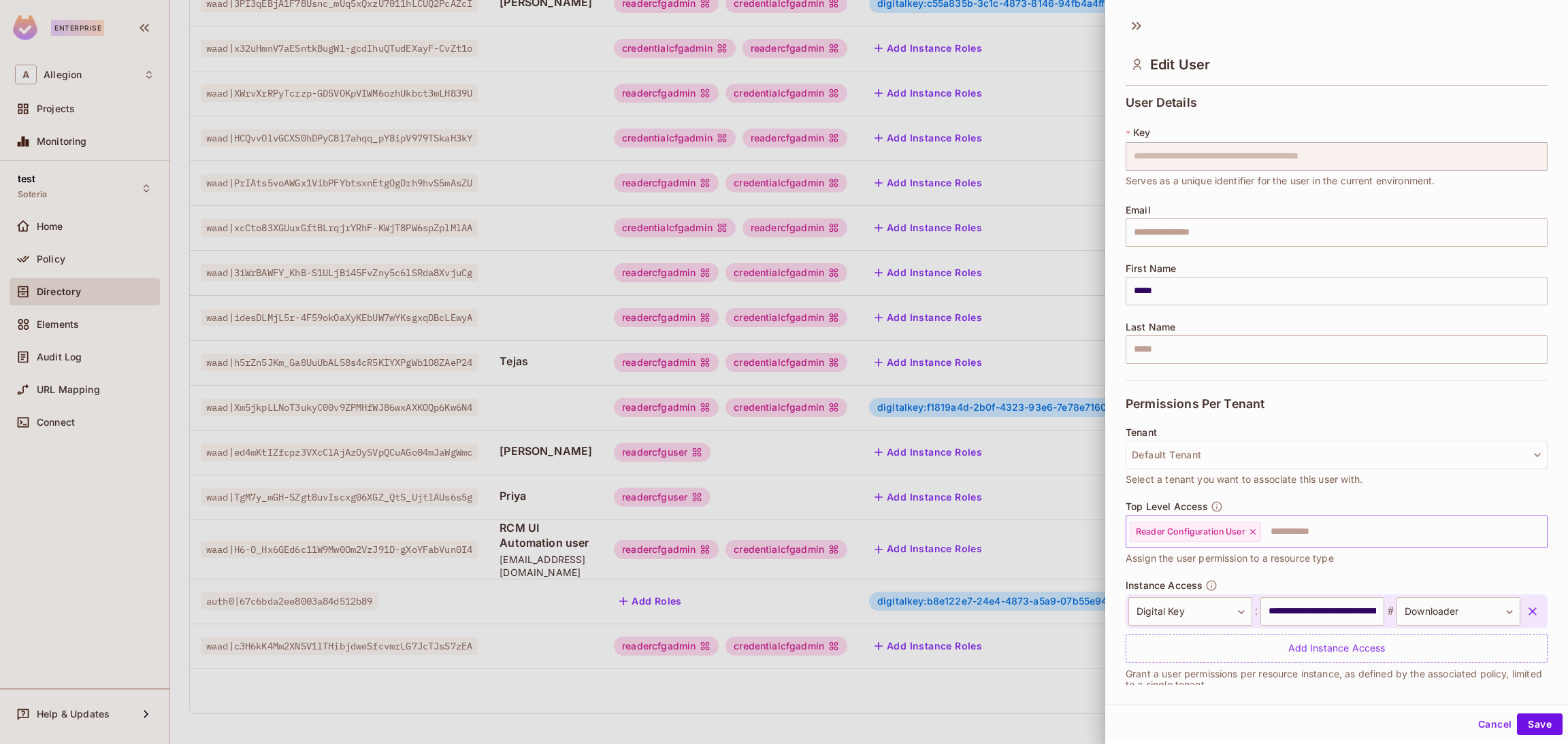
click at [1248, 531] on icon at bounding box center [1253, 532] width 10 height 10
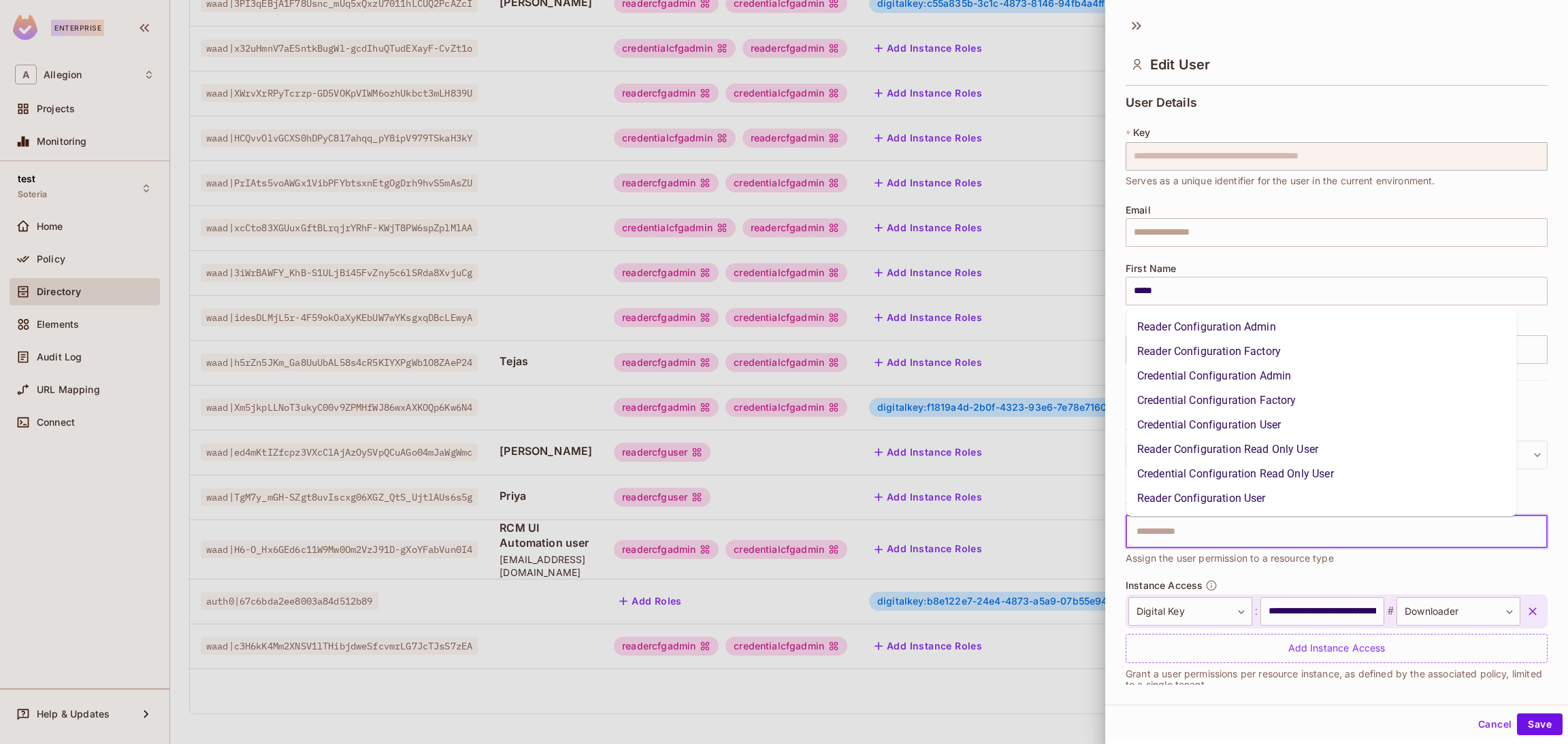
click at [1248, 531] on input "text" at bounding box center [1325, 532] width 392 height 28
click at [1220, 328] on li "Reader Configuration Admin" at bounding box center [1322, 327] width 391 height 24
click at [1320, 532] on input "text" at bounding box center [1394, 532] width 252 height 28
click at [1253, 369] on li "Credential Configuration Admin" at bounding box center [1322, 376] width 391 height 24
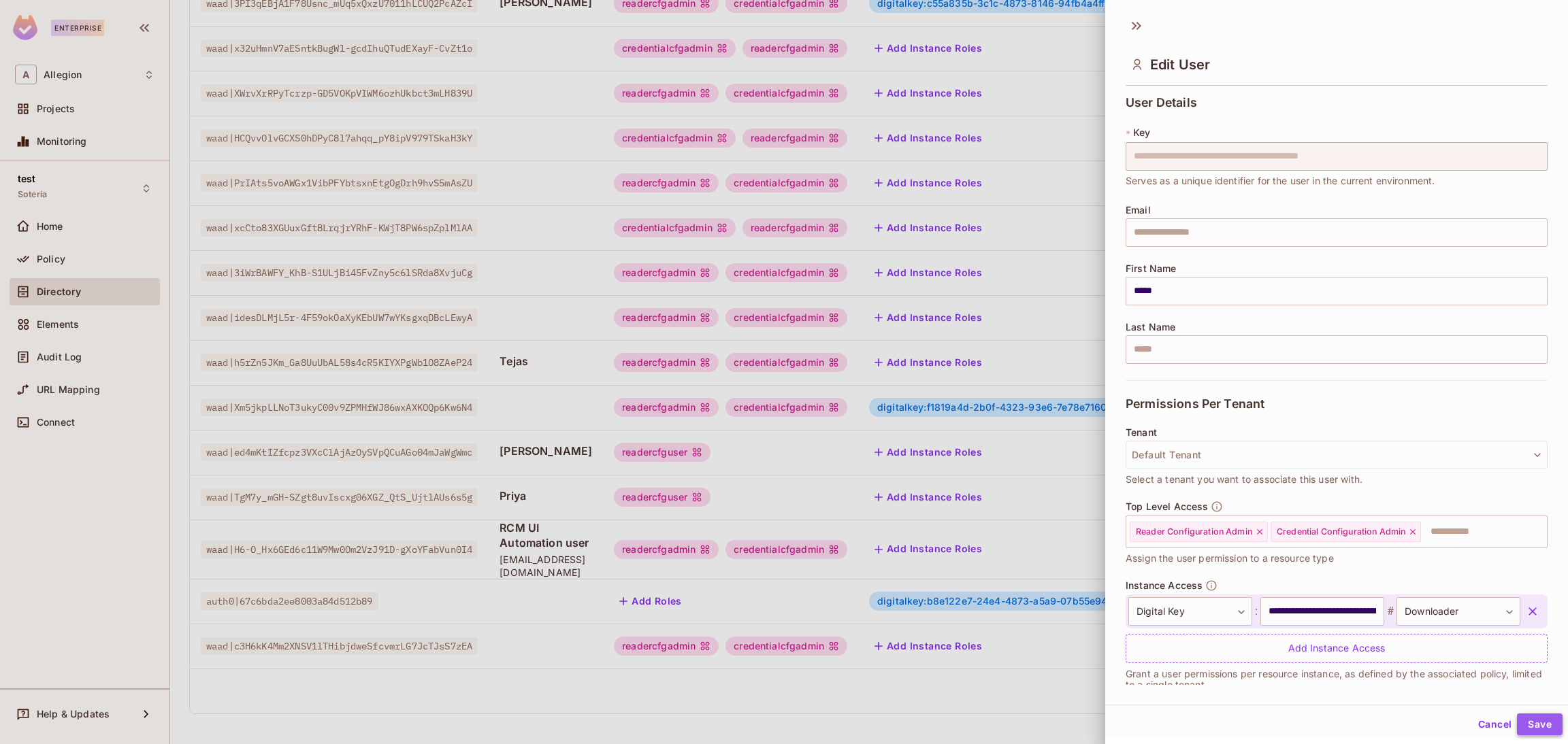
click at [1532, 718] on button "Save" at bounding box center [1540, 724] width 45 height 22
